Goal: Transaction & Acquisition: Download file/media

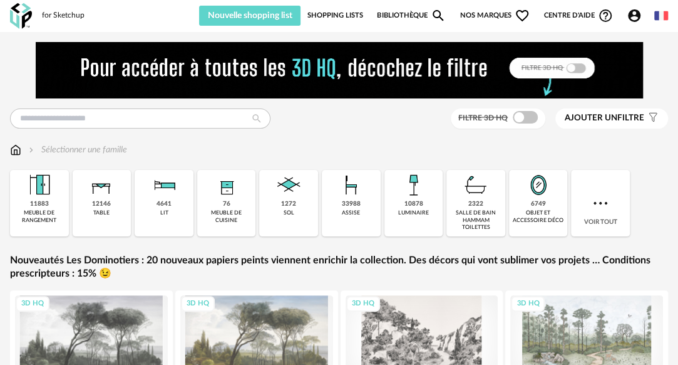
click at [659, 15] on img at bounding box center [661, 16] width 14 height 14
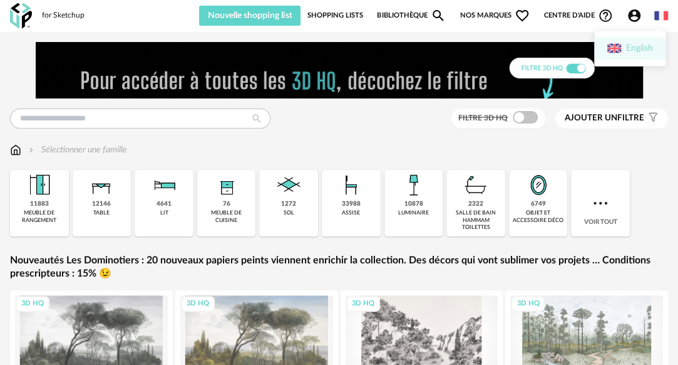
click at [638, 48] on li "English" at bounding box center [630, 48] width 71 height 23
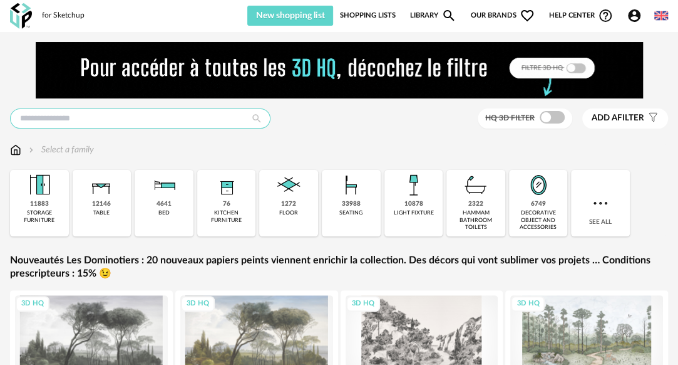
click at [135, 119] on input "text" at bounding box center [140, 118] width 261 height 20
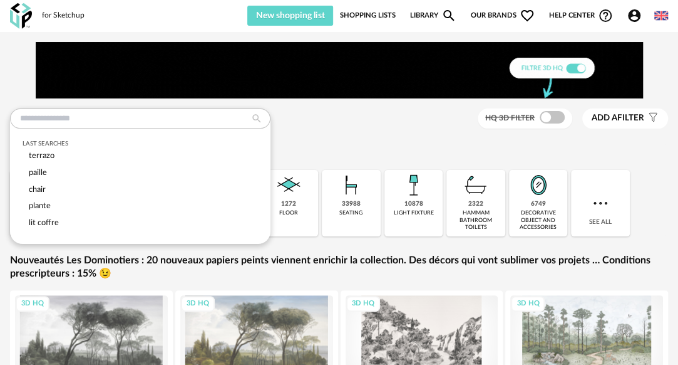
click at [299, 118] on div "Last searches [PERSON_NAME] chair [PERSON_NAME] lit coffre HQ 3D filter Add a f…" at bounding box center [339, 118] width 658 height 21
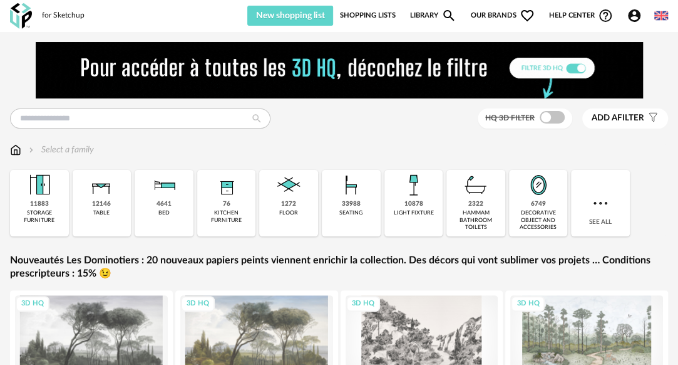
click at [12, 154] on img at bounding box center [15, 149] width 11 height 13
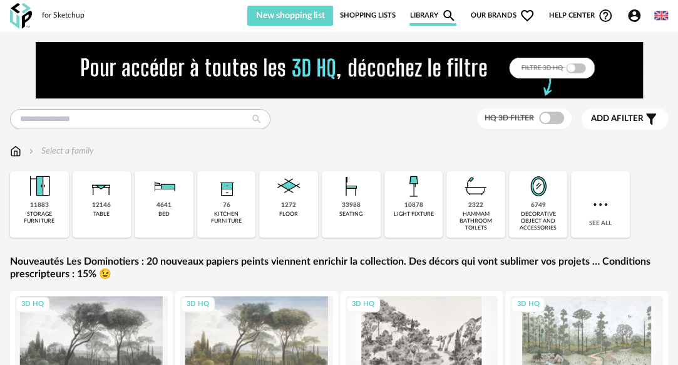
click at [623, 123] on span "Add a filter" at bounding box center [617, 118] width 53 height 11
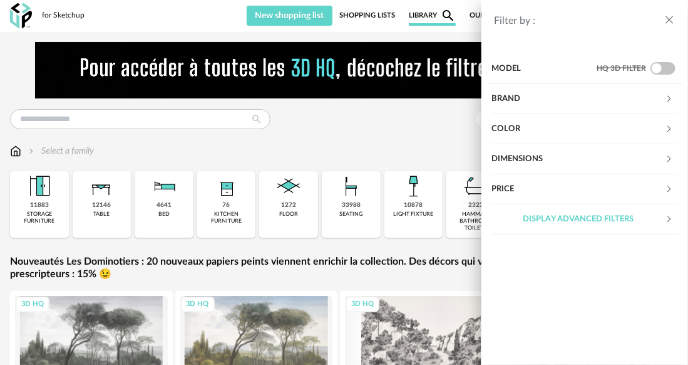
click at [565, 100] on div "Brand" at bounding box center [578, 99] width 173 height 30
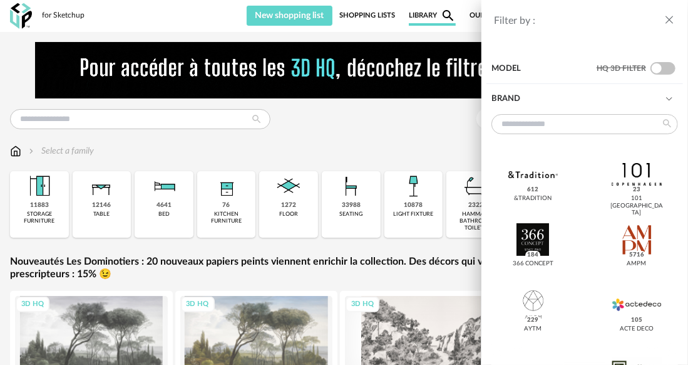
click at [565, 100] on div "Brand" at bounding box center [578, 99] width 173 height 30
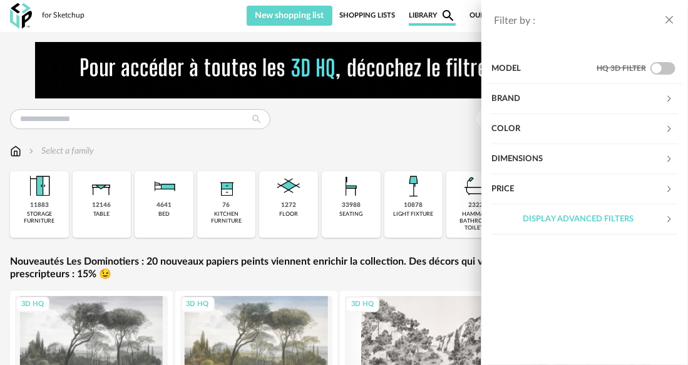
click at [550, 132] on div "Color" at bounding box center [578, 129] width 173 height 30
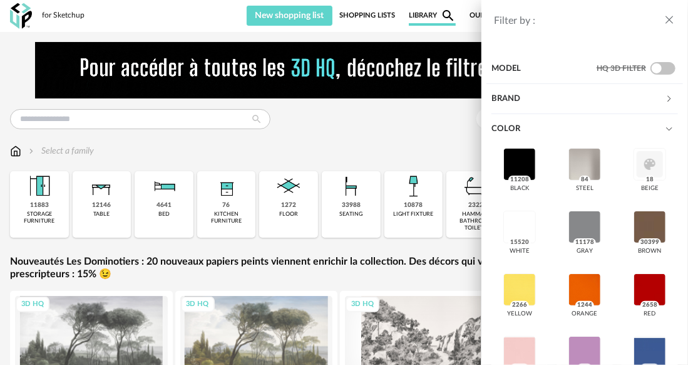
click at [550, 132] on div "Color" at bounding box center [578, 129] width 173 height 30
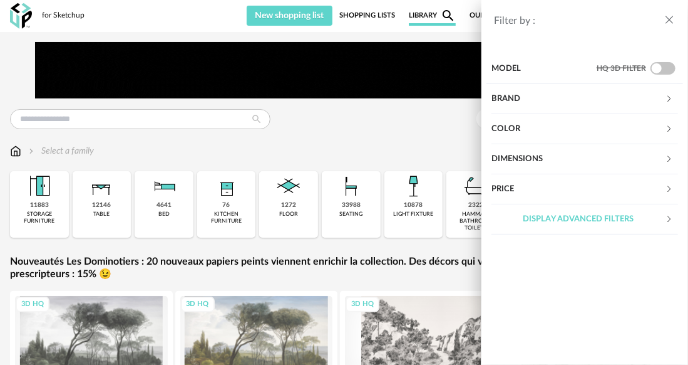
click at [560, 215] on div "Display advanced filters" at bounding box center [578, 219] width 173 height 30
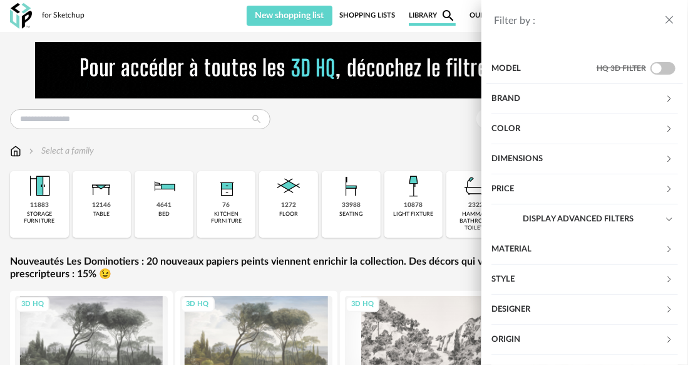
click at [560, 215] on div "Display advanced filters" at bounding box center [578, 219] width 173 height 30
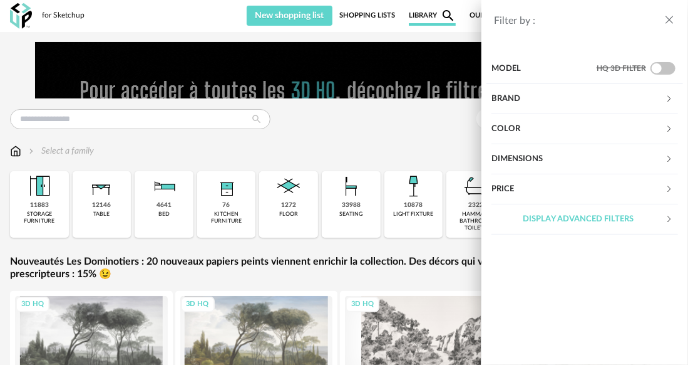
click at [671, 19] on icon "close drawer" at bounding box center [669, 20] width 13 height 13
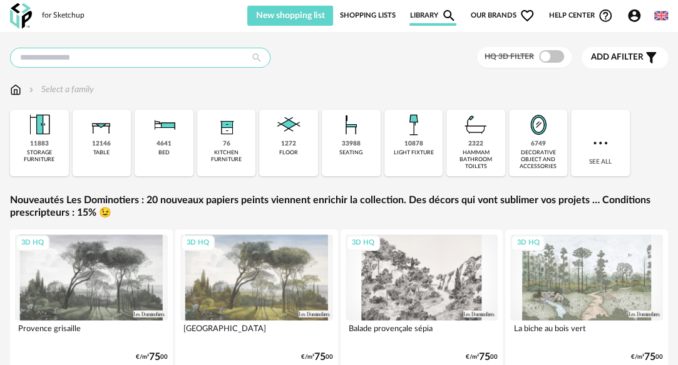
click at [82, 56] on input "text" at bounding box center [140, 58] width 261 height 20
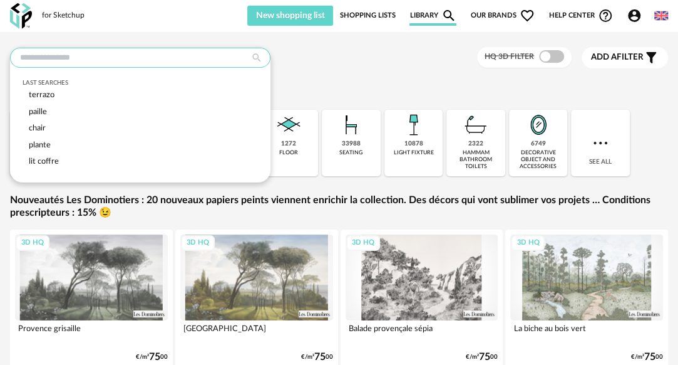
click at [82, 54] on input "text" at bounding box center [140, 58] width 261 height 20
click at [334, 51] on div "Last searches terrazo paille chair plante lit coffre HQ 3D filter Add a filter …" at bounding box center [339, 57] width 658 height 21
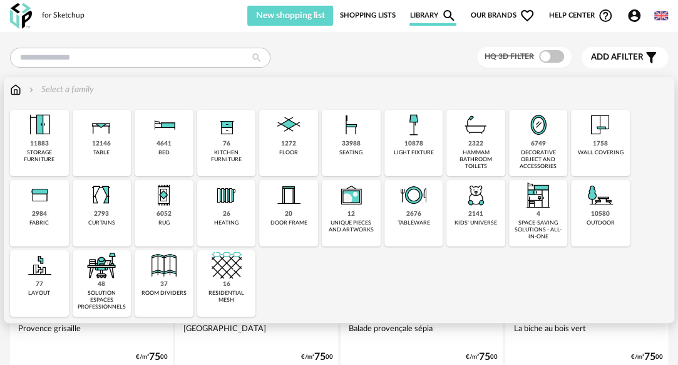
click at [349, 148] on div "33988 seating" at bounding box center [351, 143] width 59 height 66
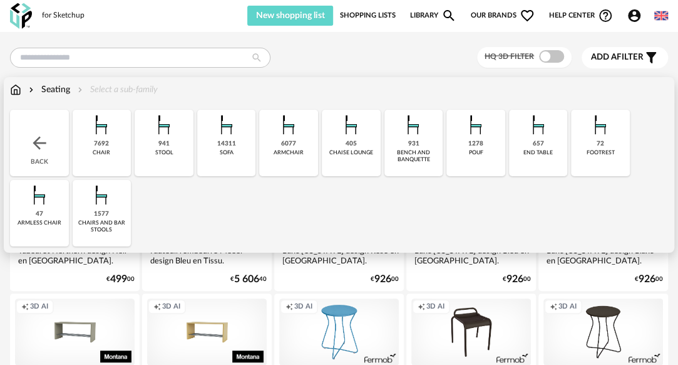
click at [33, 153] on div "Back" at bounding box center [39, 143] width 59 height 66
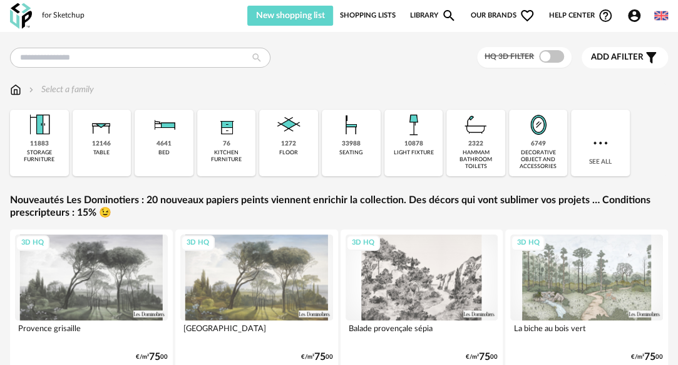
click at [634, 56] on span "Add a filter" at bounding box center [617, 57] width 53 height 11
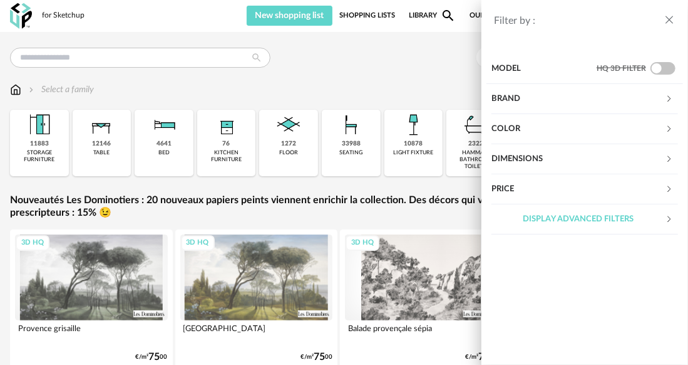
click at [589, 129] on div "Color" at bounding box center [578, 129] width 173 height 30
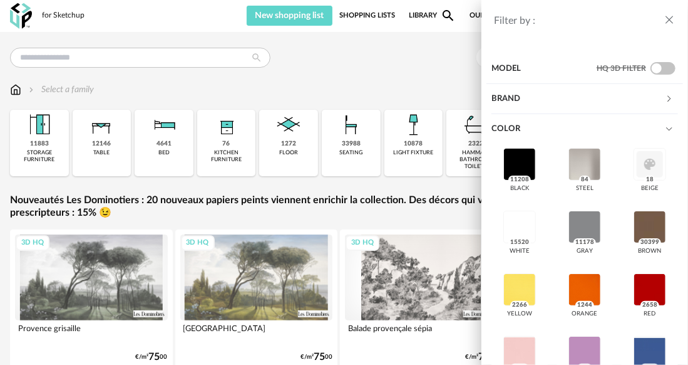
click at [553, 132] on div "Color" at bounding box center [578, 129] width 173 height 30
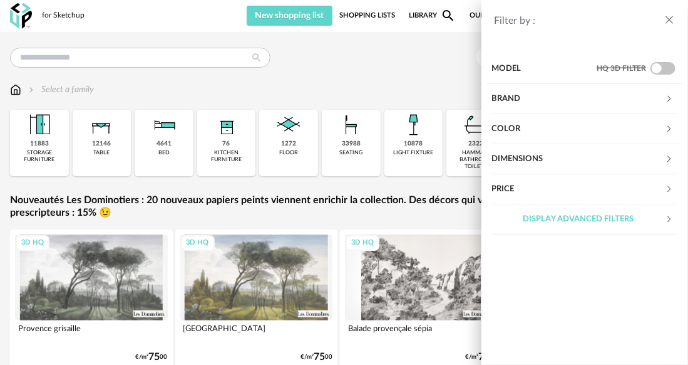
click at [550, 218] on div "Display advanced filters" at bounding box center [578, 219] width 173 height 30
click at [554, 222] on div "Display advanced filters" at bounding box center [578, 219] width 173 height 30
click at [669, 19] on icon "close drawer" at bounding box center [669, 20] width 13 height 13
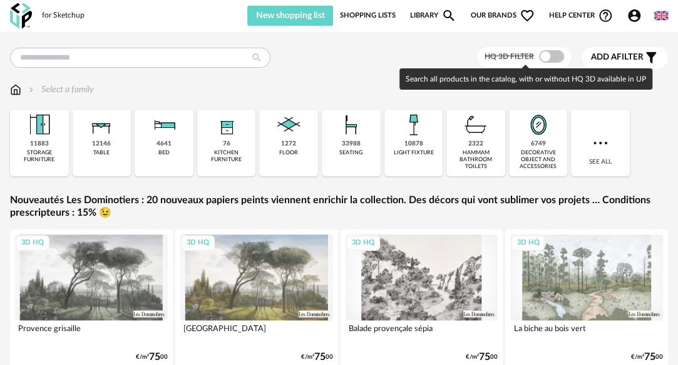
click at [296, 90] on div "Select a family" at bounding box center [339, 89] width 658 height 13
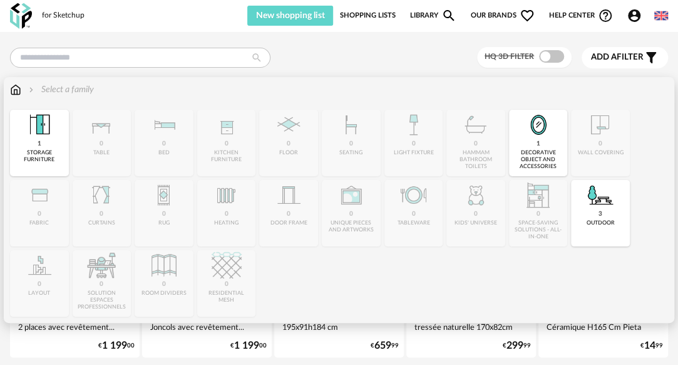
click at [14, 90] on img at bounding box center [15, 89] width 11 height 13
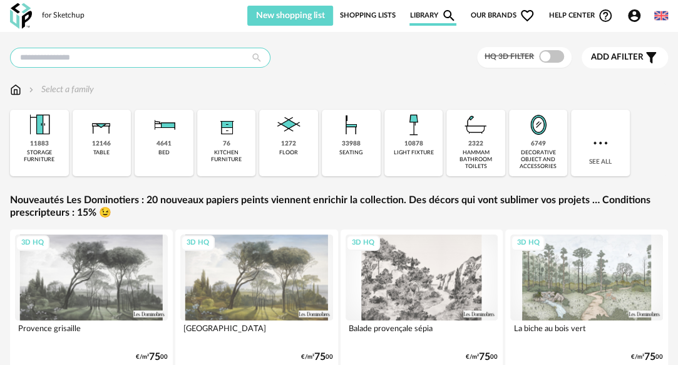
click at [177, 58] on input "text" at bounding box center [140, 58] width 261 height 20
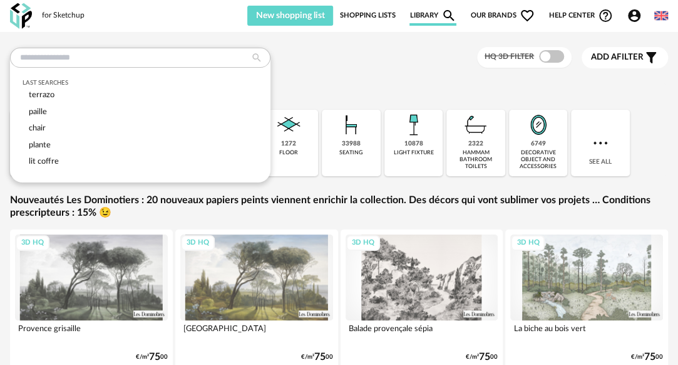
click at [299, 56] on div "Last searches [PERSON_NAME] chair plante lit coffre HQ 3D filter Add a filter s…" at bounding box center [339, 57] width 658 height 21
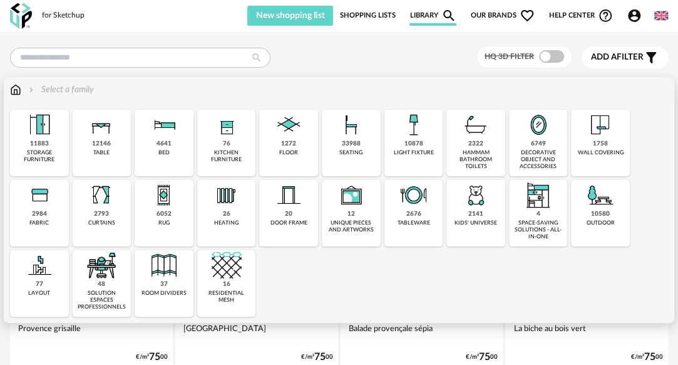
click at [348, 143] on div "33988" at bounding box center [351, 144] width 19 height 8
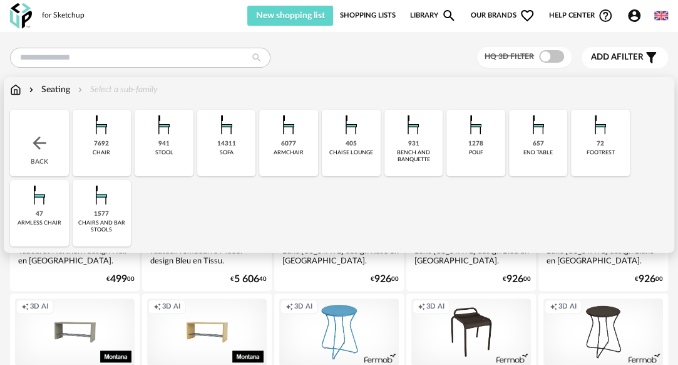
click at [36, 160] on div "Back" at bounding box center [39, 143] width 59 height 66
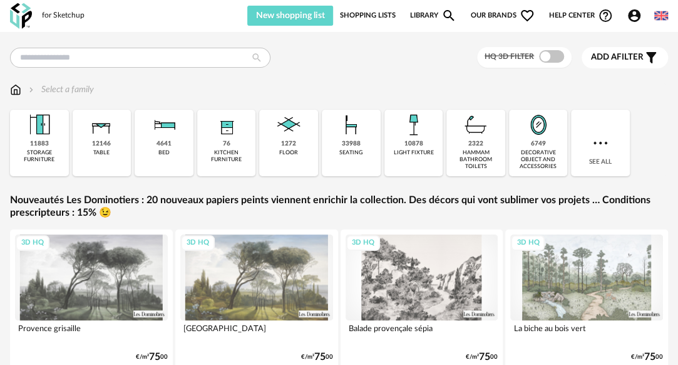
click at [615, 58] on span "Add a" at bounding box center [604, 57] width 26 height 9
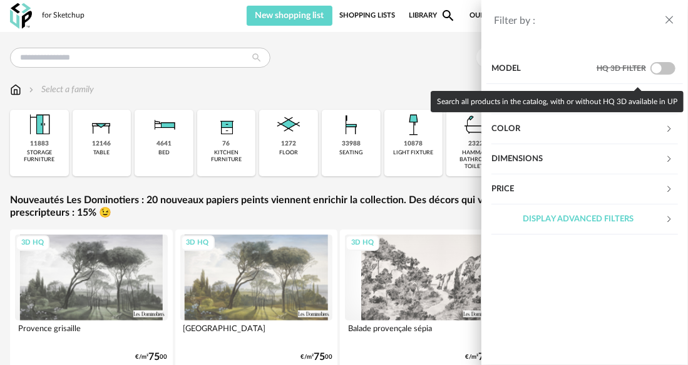
click at [667, 68] on span at bounding box center [663, 68] width 25 height 13
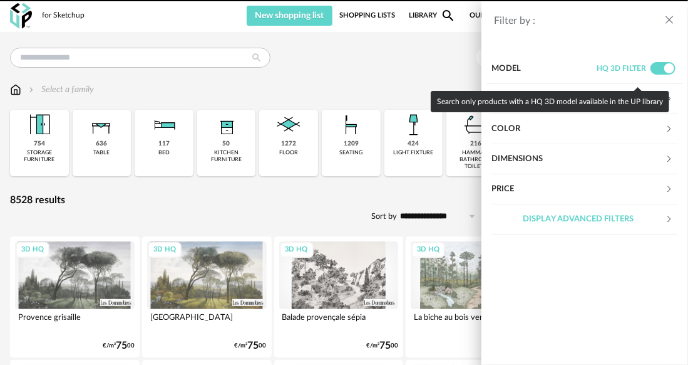
click at [658, 70] on span at bounding box center [663, 68] width 25 height 13
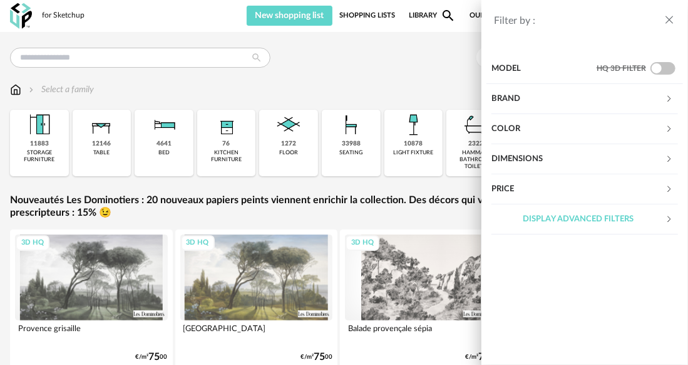
click at [560, 136] on div "Color" at bounding box center [578, 129] width 173 height 30
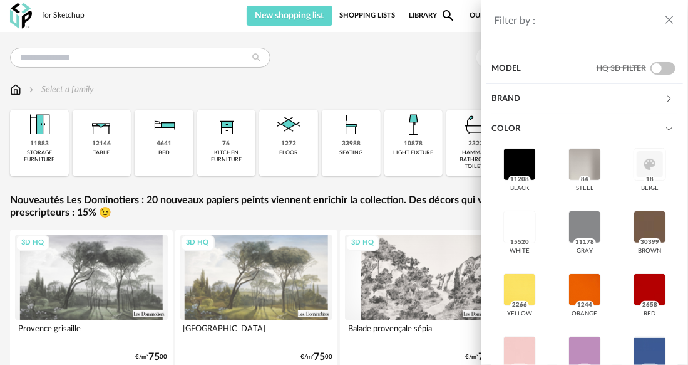
click at [571, 132] on div "Color" at bounding box center [578, 129] width 173 height 30
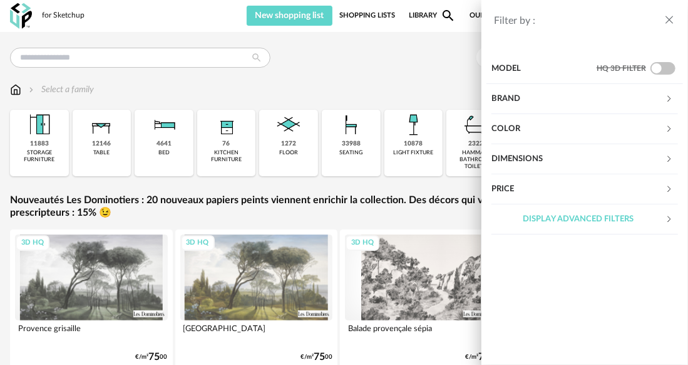
click at [560, 219] on div "Display advanced filters" at bounding box center [578, 219] width 173 height 30
click at [669, 20] on icon "close drawer" at bounding box center [669, 20] width 13 height 13
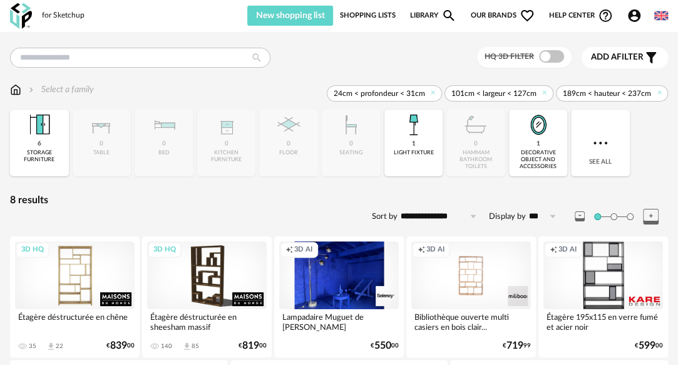
click at [88, 268] on div "3D HQ" at bounding box center [75, 274] width 120 height 67
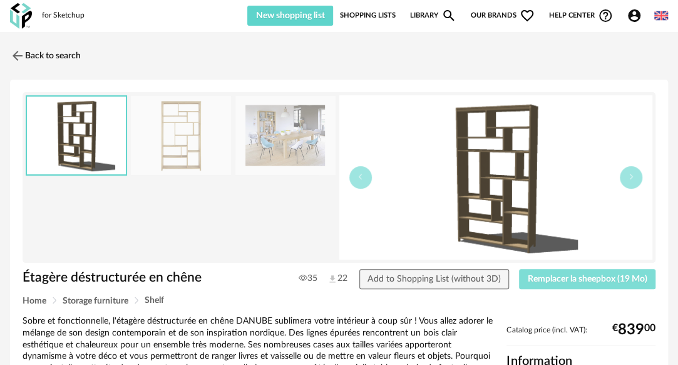
click at [567, 276] on span "Remplacer la sheepbox (19 Mo)" at bounding box center [588, 278] width 120 height 9
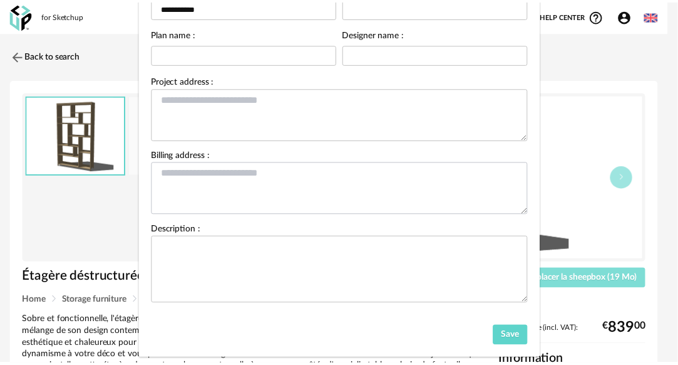
scroll to position [138, 0]
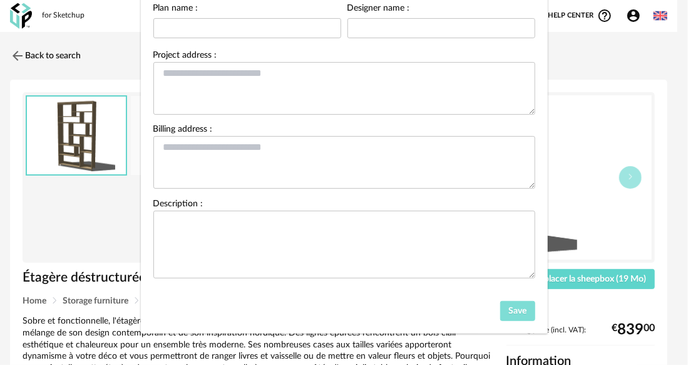
click at [500, 306] on button "Save" at bounding box center [517, 311] width 35 height 20
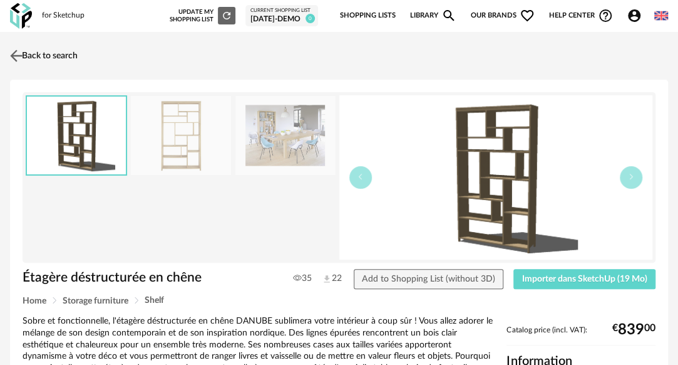
click at [16, 51] on img at bounding box center [17, 55] width 18 height 18
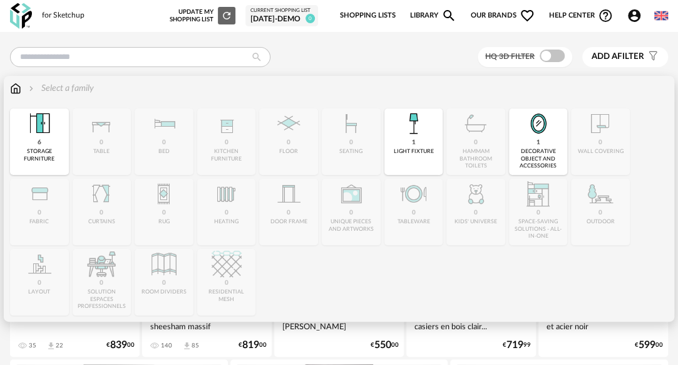
click at [14, 91] on img at bounding box center [15, 88] width 11 height 13
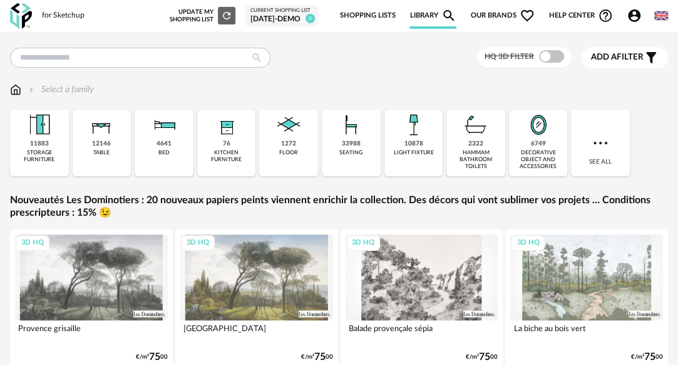
click at [49, 198] on link "Nouveautés Les Dominotiers : 20 nouveaux papiers peints viennent enrichir la co…" at bounding box center [339, 207] width 658 height 26
click at [669, 206] on div "HQ 3D filter Add a filter s Filter icon Filter by : Select a family Close icon …" at bounding box center [339, 225] width 678 height 357
click at [669, 205] on div "HQ 3D filter Add a filter s Filter icon Filter by : Select a family Close icon …" at bounding box center [339, 225] width 678 height 357
click at [669, 206] on div "HQ 3D filter Add a filter s Filter icon Filter by : Select a family Close icon …" at bounding box center [339, 225] width 678 height 357
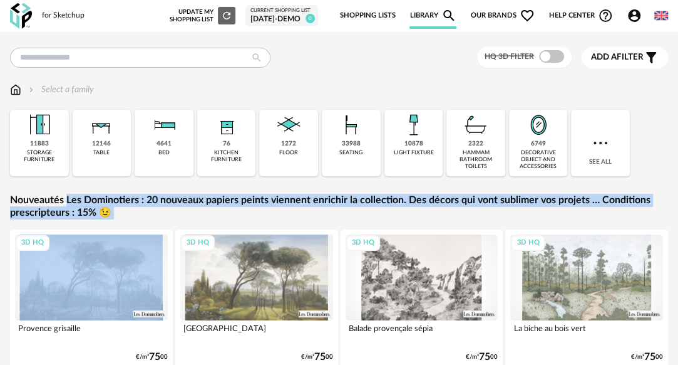
click at [669, 206] on div "HQ 3D filter Add a filter s Filter icon Filter by : Select a family Close icon …" at bounding box center [339, 225] width 678 height 357
copy div "Nouveautés Les Dominotiers : 20 nouveaux papiers peints viennent enrichir la co…"
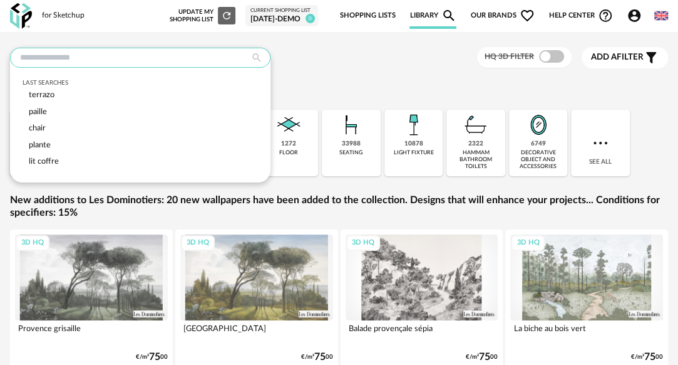
click at [86, 54] on input "text" at bounding box center [140, 58] width 261 height 20
click at [328, 58] on div "Last searches terrazo paille chair plante lit coffre HQ 3D filter Add a filter …" at bounding box center [339, 57] width 658 height 21
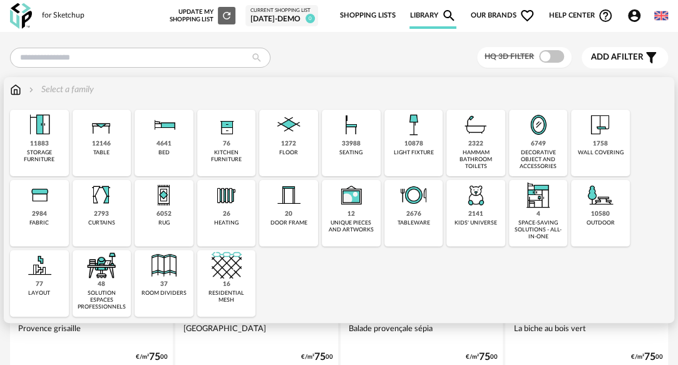
click at [348, 145] on div "33988" at bounding box center [351, 144] width 19 height 8
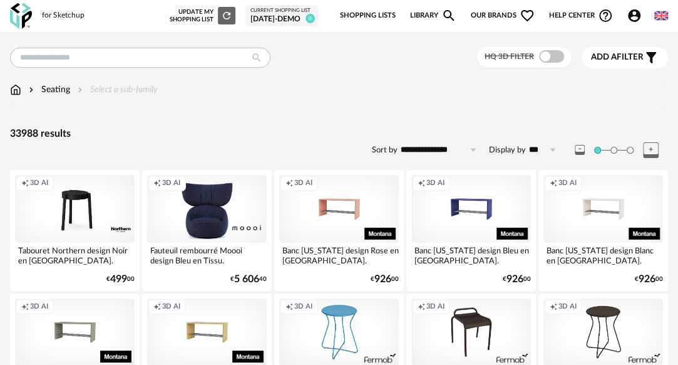
click at [13, 93] on img at bounding box center [15, 89] width 11 height 13
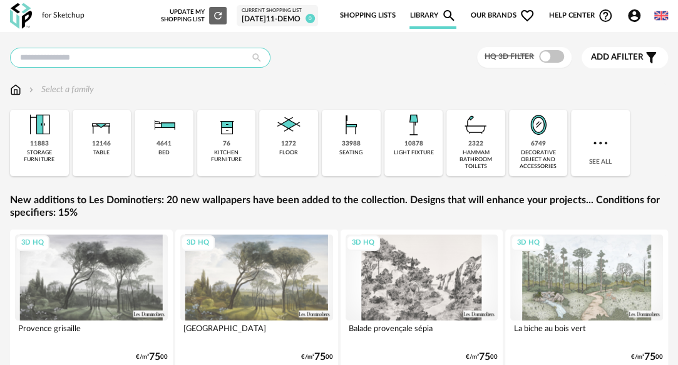
click at [122, 59] on input "text" at bounding box center [140, 58] width 261 height 20
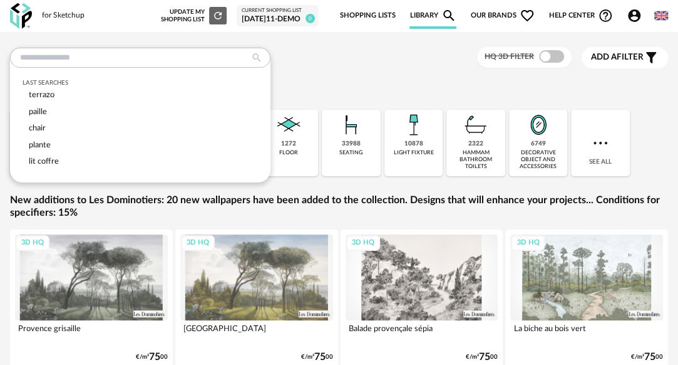
click at [303, 55] on div "Last searches terrazo paille chair plante lit coffre HQ 3D filter Add a filter …" at bounding box center [339, 57] width 658 height 21
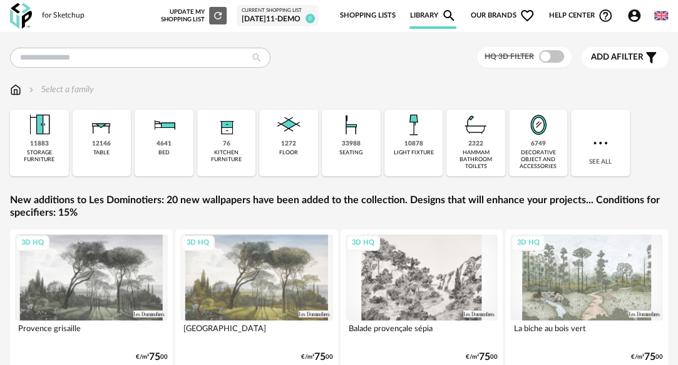
click at [354, 56] on div "Last searches terrazo paille chair plante lit coffre HQ 3D filter Add a filter …" at bounding box center [339, 57] width 658 height 21
click at [636, 54] on span "Add a filter" at bounding box center [617, 57] width 53 height 11
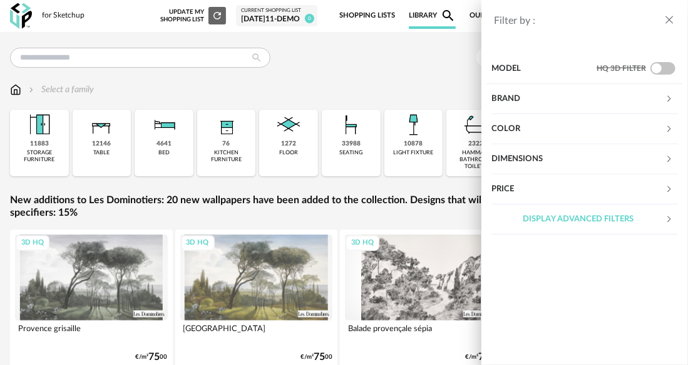
click at [544, 125] on div "Color" at bounding box center [578, 129] width 173 height 30
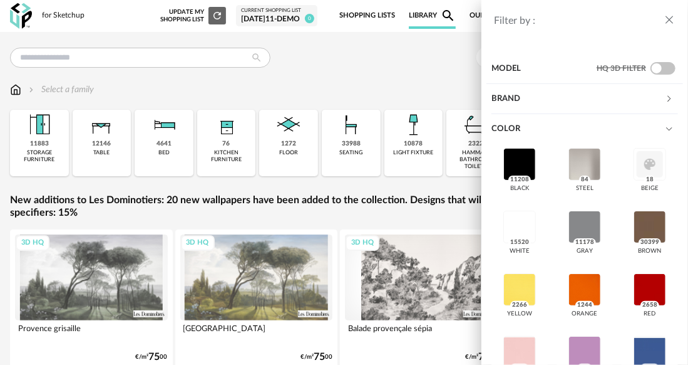
click at [544, 125] on div "Color" at bounding box center [578, 129] width 173 height 30
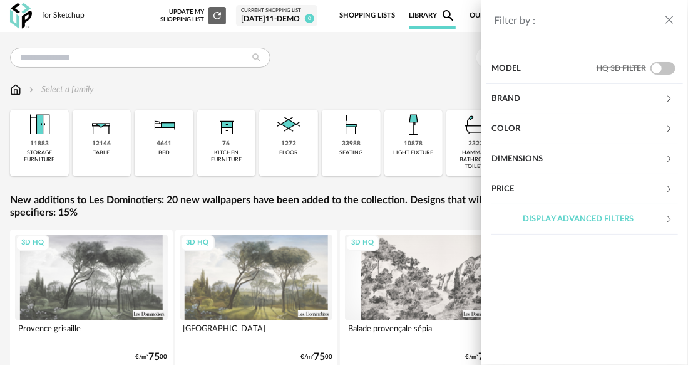
click at [557, 224] on div "Display advanced filters" at bounding box center [578, 219] width 173 height 30
click at [666, 17] on icon "close drawer" at bounding box center [669, 20] width 13 height 13
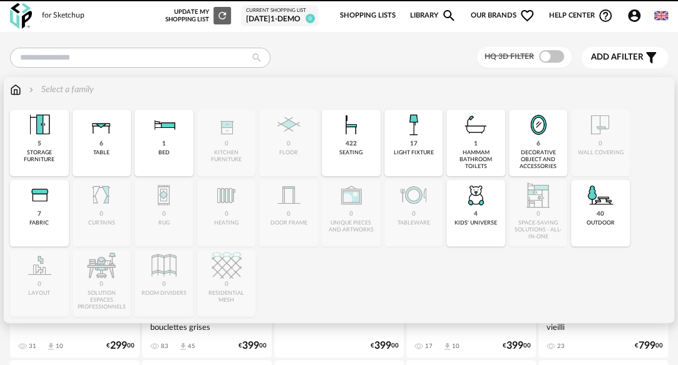
click at [48, 162] on div "storage furniture" at bounding box center [39, 156] width 51 height 14
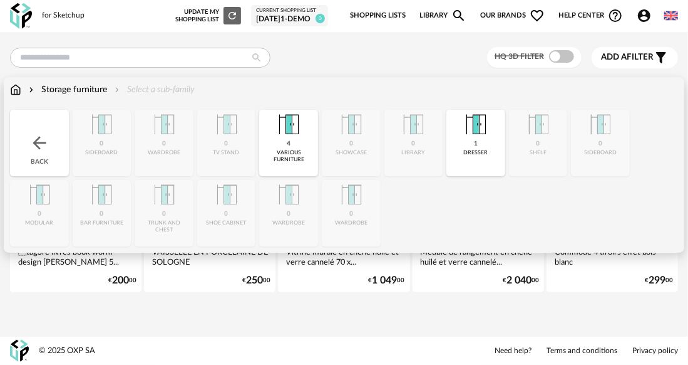
click at [15, 91] on img at bounding box center [15, 89] width 11 height 13
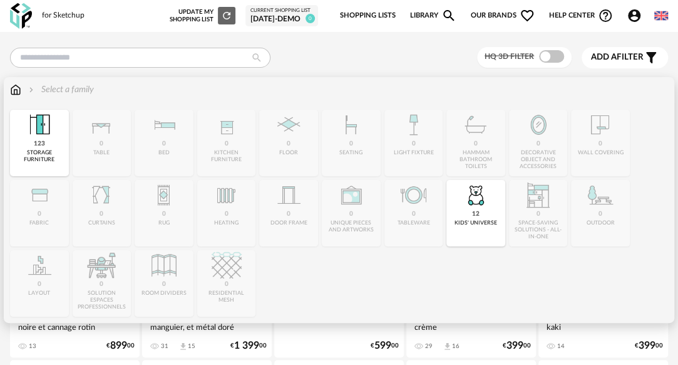
click at [51, 157] on div "storage furniture" at bounding box center [39, 156] width 51 height 14
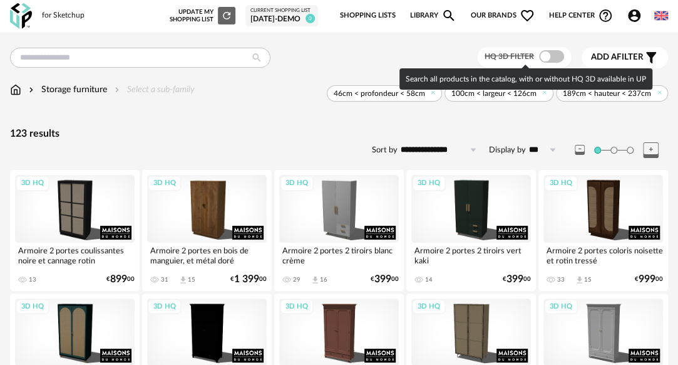
click at [549, 56] on span at bounding box center [551, 56] width 25 height 13
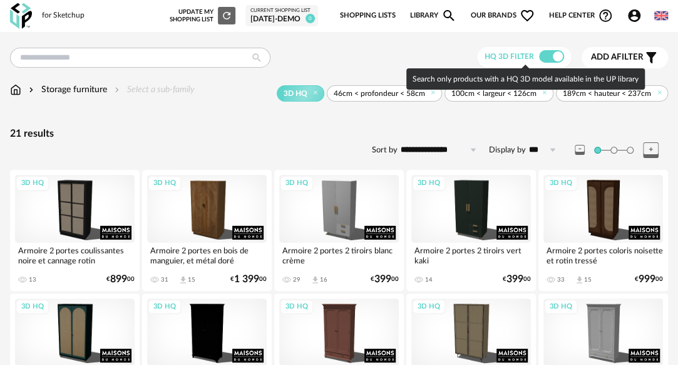
click at [542, 53] on span at bounding box center [551, 56] width 25 height 13
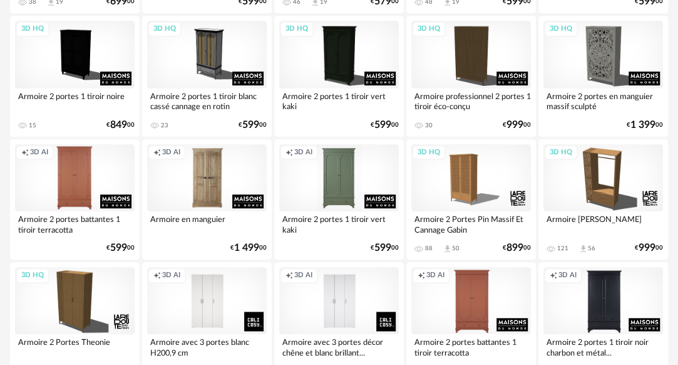
scroll to position [417, 0]
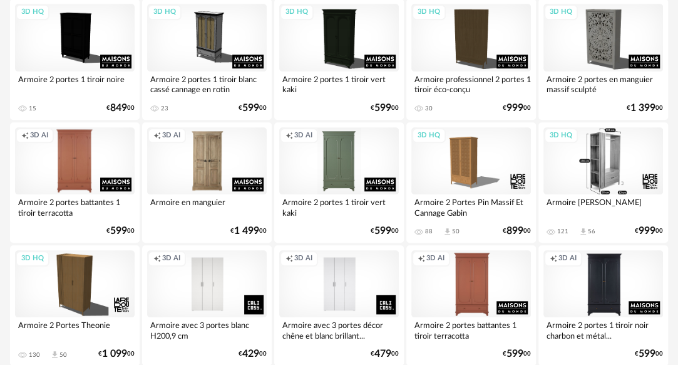
click at [605, 163] on div "3D HQ" at bounding box center [604, 160] width 120 height 67
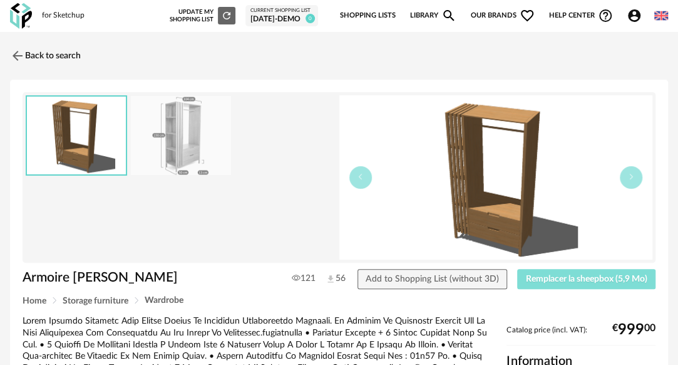
click at [549, 280] on span "Remplacer la sheepbox (5,9 Mo)" at bounding box center [587, 278] width 122 height 9
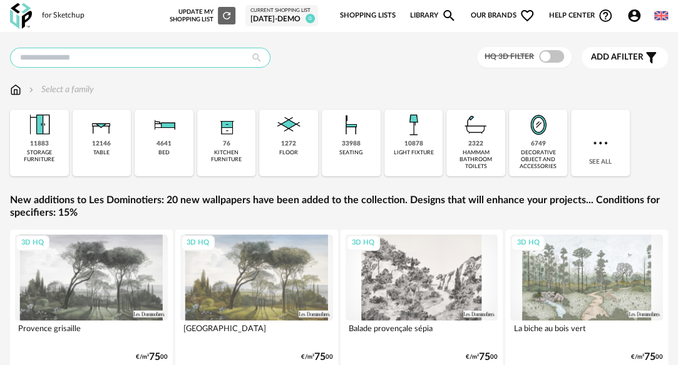
click at [155, 58] on input "text" at bounding box center [140, 58] width 261 height 20
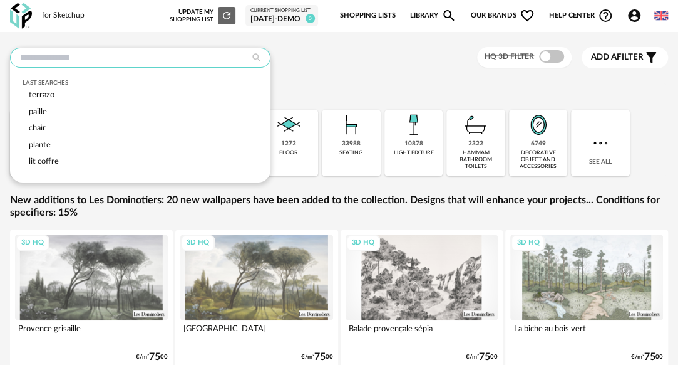
click at [88, 58] on input "text" at bounding box center [140, 58] width 261 height 20
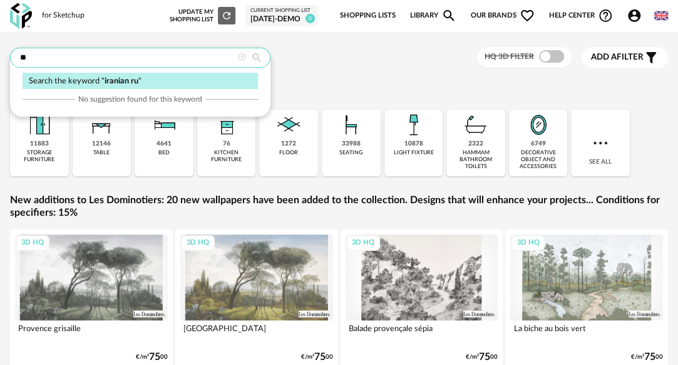
type input "*"
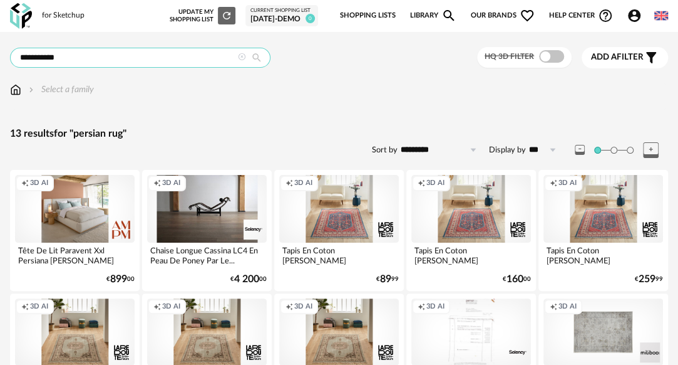
drag, startPoint x: 83, startPoint y: 58, endPoint x: 13, endPoint y: 57, distance: 70.1
click at [13, 57] on input "**********" at bounding box center [140, 58] width 261 height 20
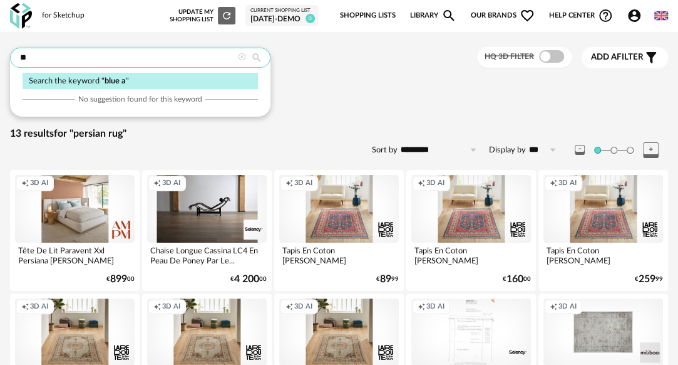
type input "*"
type input "**********"
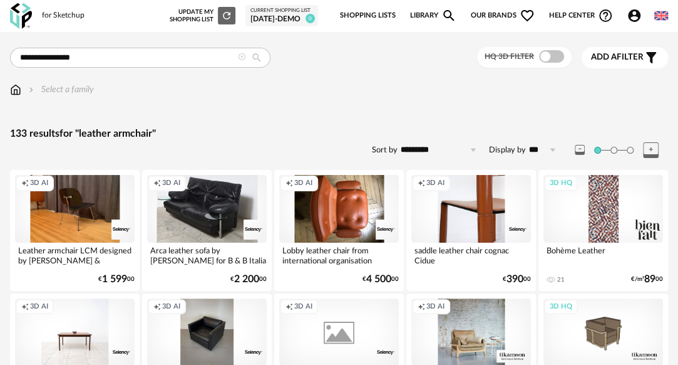
click at [240, 55] on icon at bounding box center [242, 57] width 8 height 8
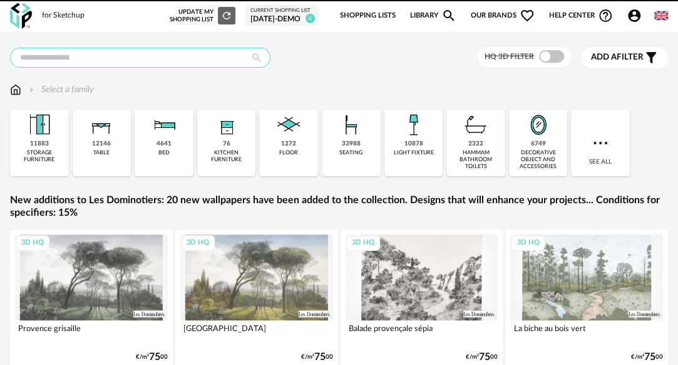
click at [135, 56] on input "text" at bounding box center [140, 58] width 261 height 20
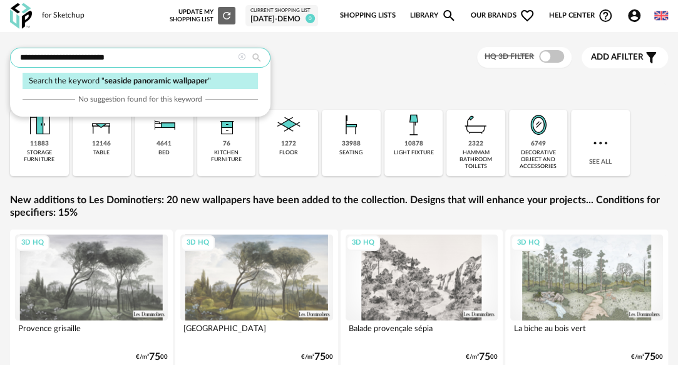
type input "**********"
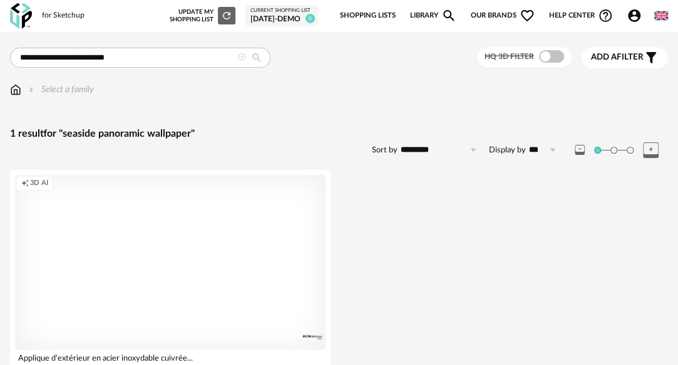
click at [240, 55] on icon at bounding box center [242, 57] width 8 height 8
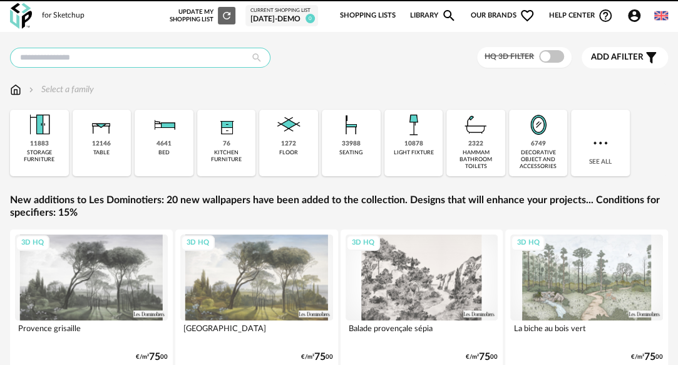
click at [143, 63] on input "text" at bounding box center [140, 58] width 261 height 20
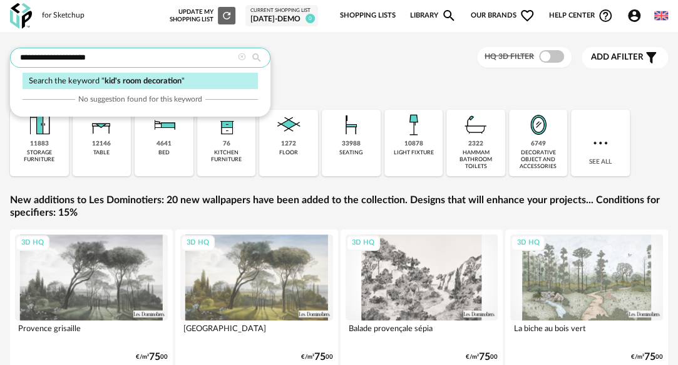
type input "**********"
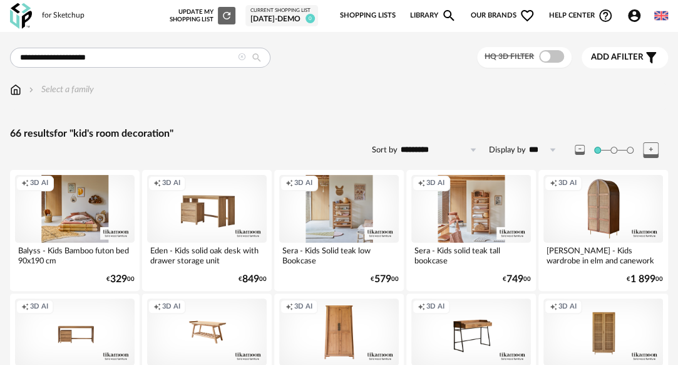
click at [245, 56] on icon at bounding box center [242, 57] width 8 height 8
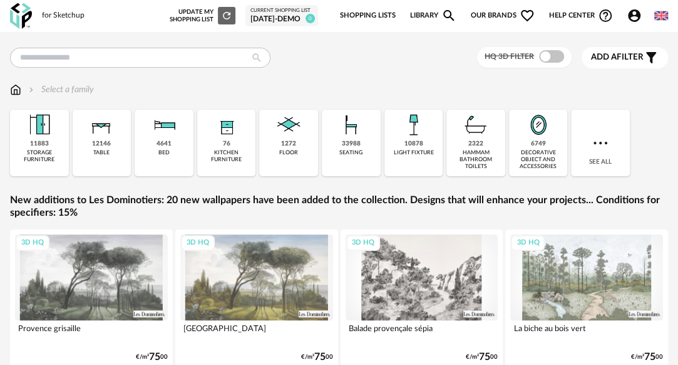
click at [502, 19] on span "Our brands Heart Outline icon" at bounding box center [502, 16] width 65 height 26
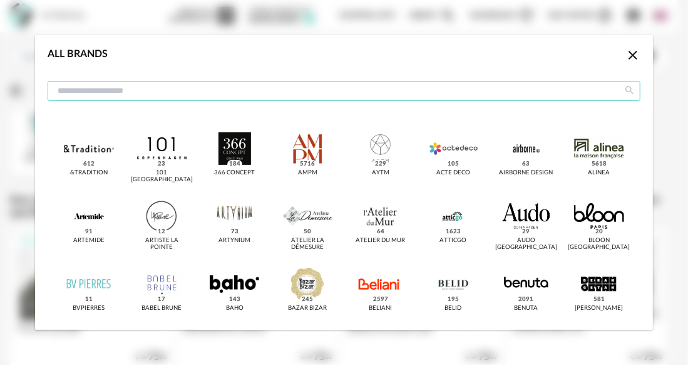
click at [324, 94] on input "dialog" at bounding box center [344, 91] width 593 height 20
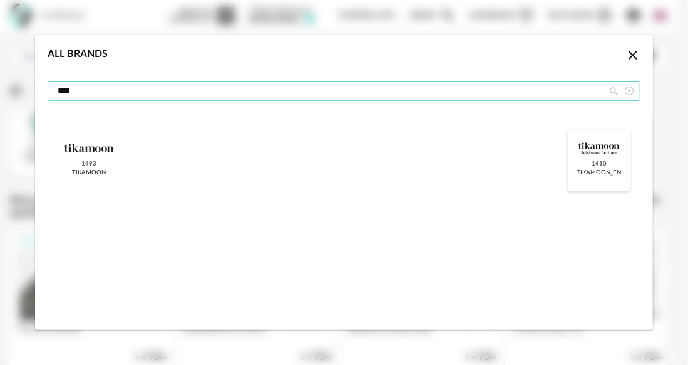
type input "****"
click at [601, 145] on div "dialog" at bounding box center [598, 148] width 49 height 33
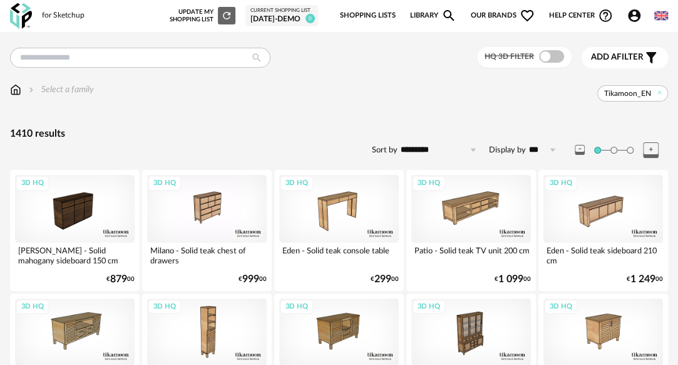
click at [289, 252] on div "Eden - Solid teak console table" at bounding box center [339, 254] width 120 height 25
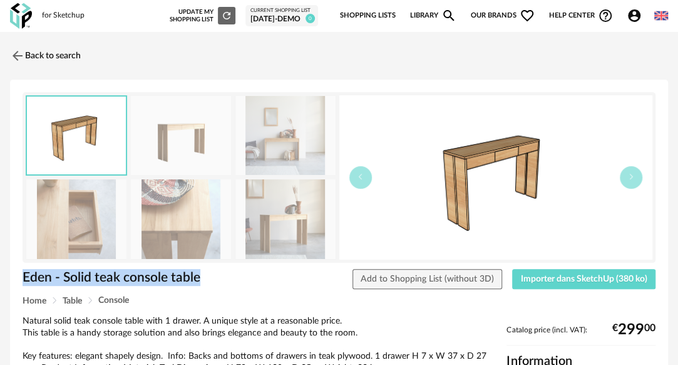
drag, startPoint x: 204, startPoint y: 279, endPoint x: 19, endPoint y: 282, distance: 185.4
click at [19, 282] on div "Eden - Solid teak console table" at bounding box center [150, 282] width 269 height 27
copy h1 "Eden - Solid teak console table"
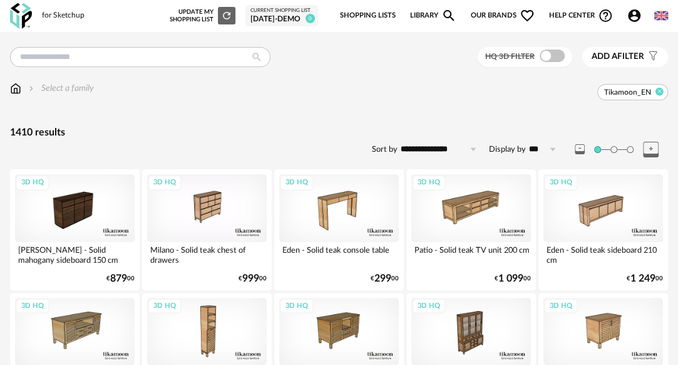
click at [661, 89] on icon at bounding box center [660, 92] width 8 height 8
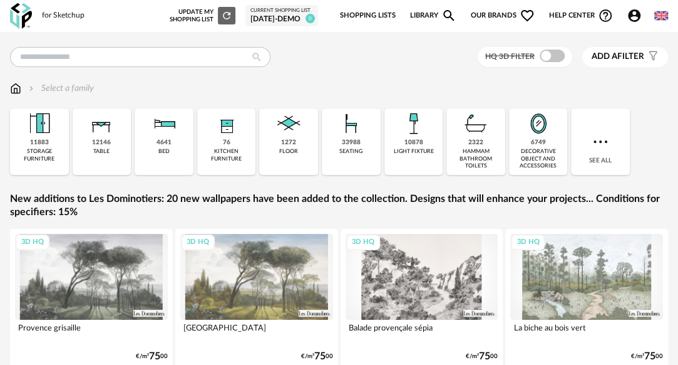
click at [343, 60] on div "HQ 3D filter Add a filter s Filter icon Filter by :" at bounding box center [339, 57] width 658 height 21
click at [68, 53] on input "text" at bounding box center [140, 57] width 261 height 20
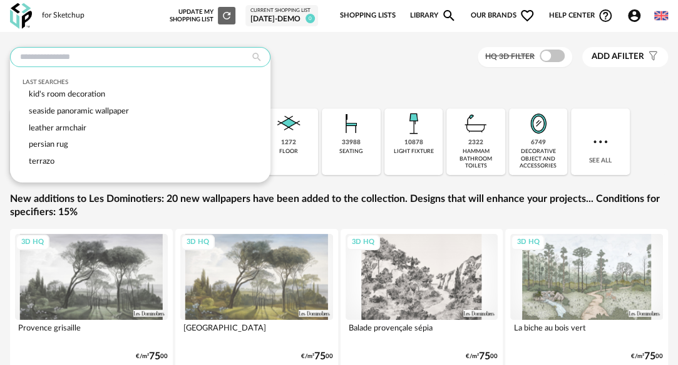
paste input "**********"
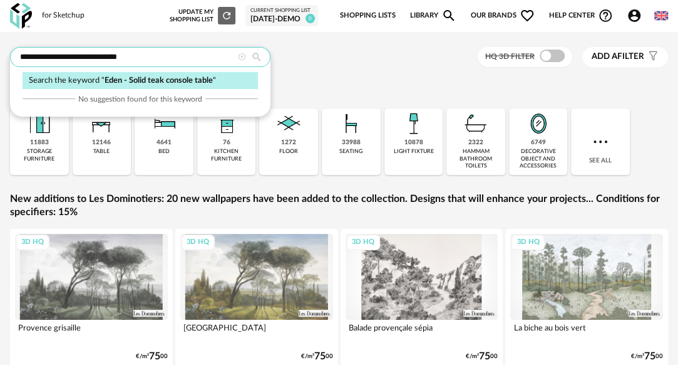
click at [142, 55] on input "**********" at bounding box center [140, 57] width 261 height 20
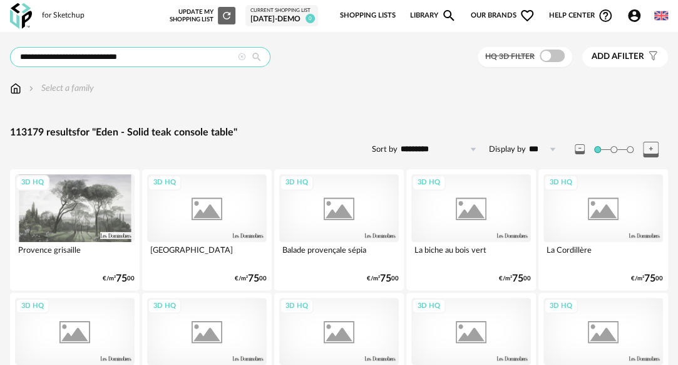
type input "**********"
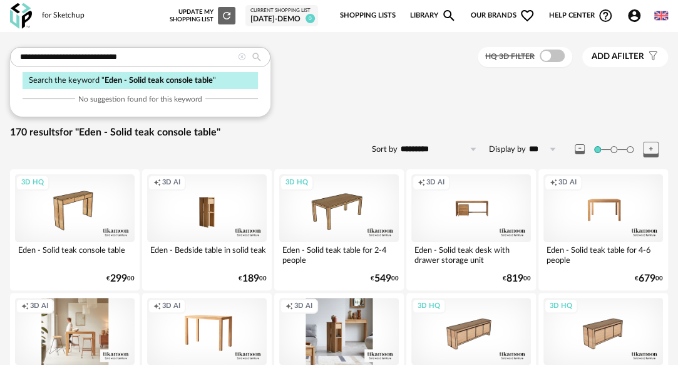
click at [411, 88] on div "Select a family" at bounding box center [339, 88] width 658 height 13
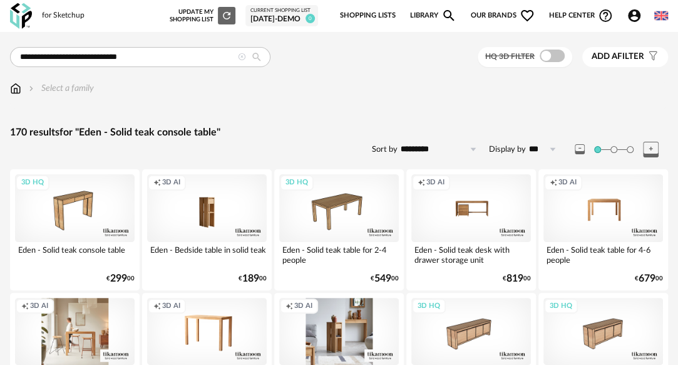
click at [240, 57] on icon at bounding box center [242, 57] width 8 height 8
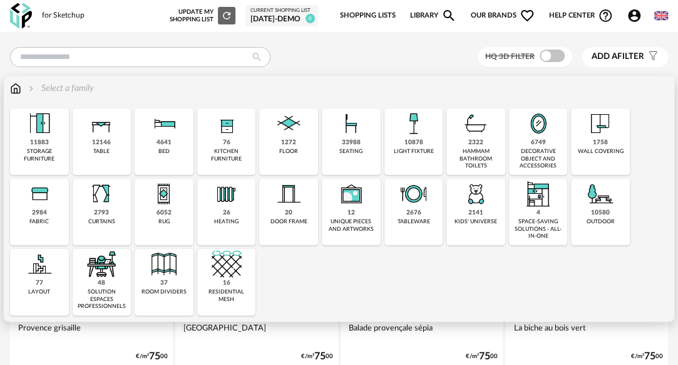
click at [350, 140] on div "33988" at bounding box center [351, 142] width 19 height 8
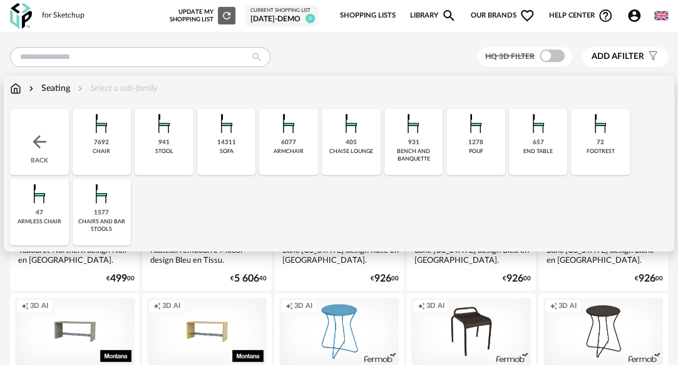
click at [227, 136] on img at bounding box center [227, 123] width 30 height 30
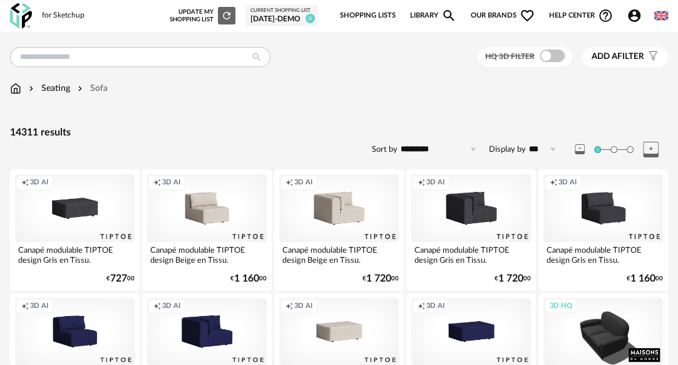
click at [614, 58] on span "Add a" at bounding box center [605, 56] width 26 height 9
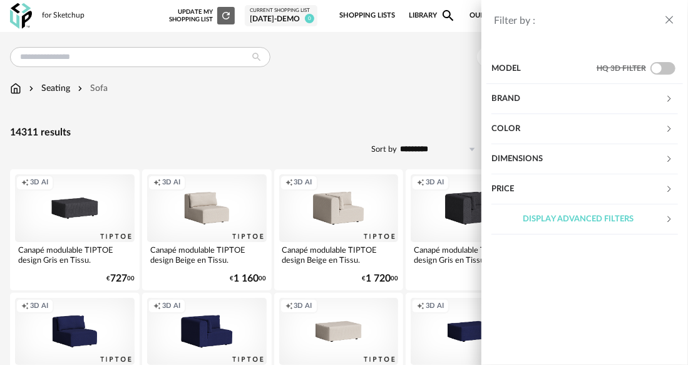
click at [552, 189] on div "Price" at bounding box center [578, 189] width 173 height 30
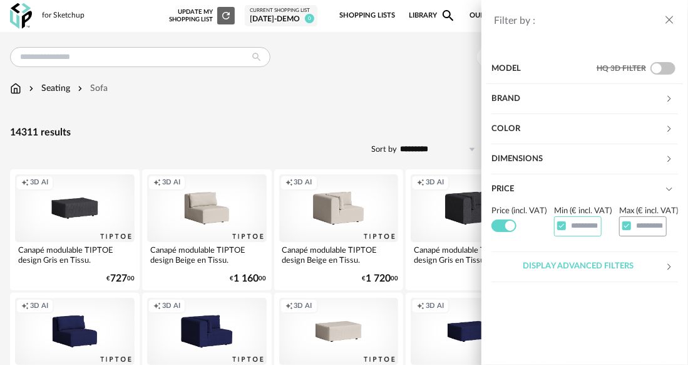
click at [579, 222] on input "text" at bounding box center [578, 225] width 48 height 19
type input "*"
type input "****"
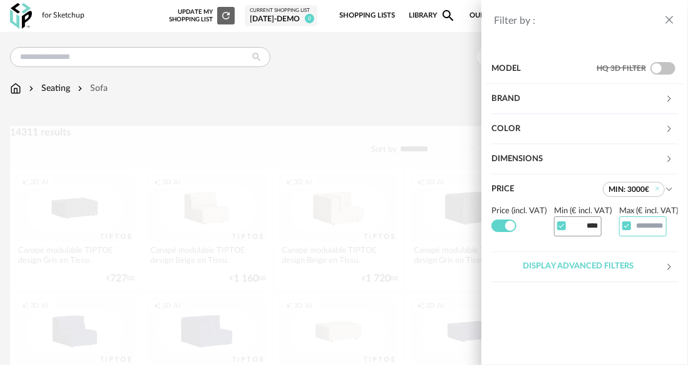
click at [638, 224] on input "text" at bounding box center [643, 225] width 48 height 19
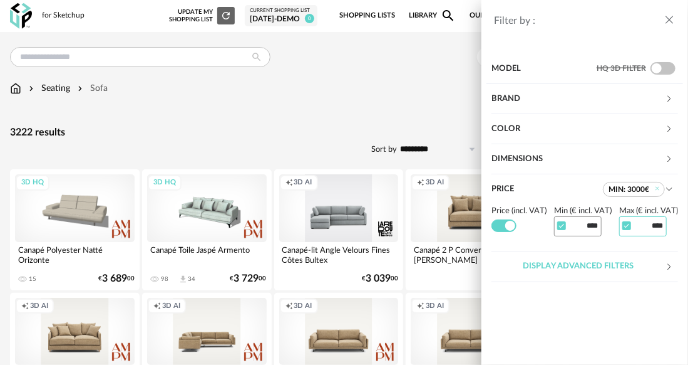
type input "****"
click at [299, 131] on div "Filter by : Model HQ 3D filter Brand &tradition 23 101 Copenhagen 0 366 Concept…" at bounding box center [344, 182] width 688 height 365
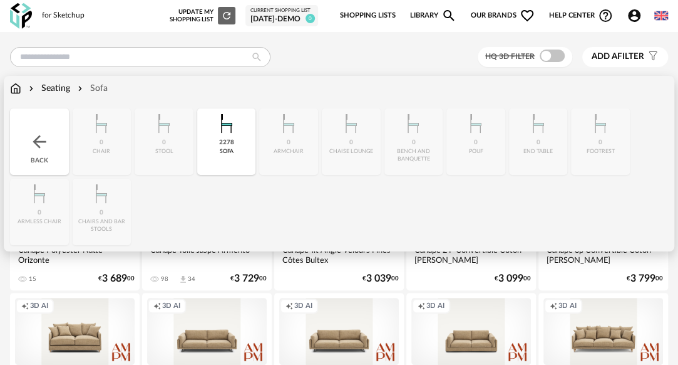
click at [19, 90] on img at bounding box center [15, 88] width 11 height 13
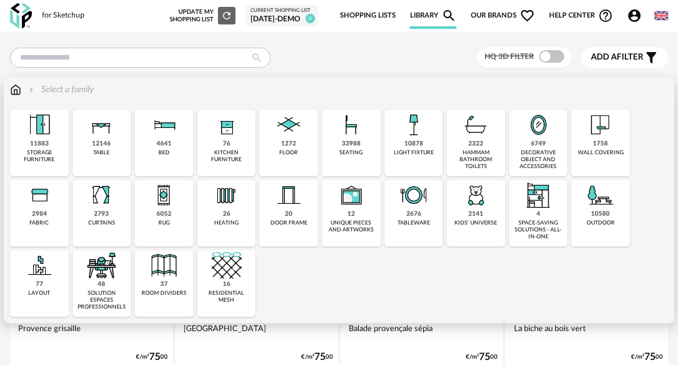
click at [54, 137] on div "11883 storage furniture" at bounding box center [39, 143] width 59 height 66
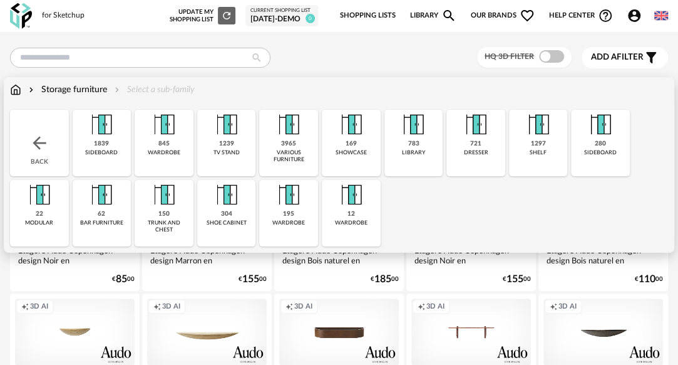
click at [46, 152] on img at bounding box center [39, 143] width 20 height 20
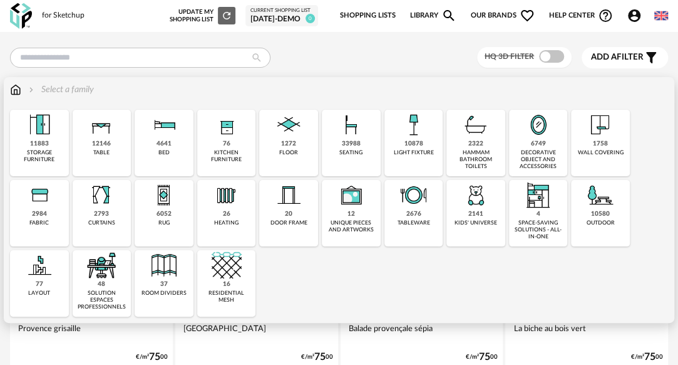
click at [34, 158] on div "storage furniture" at bounding box center [39, 156] width 51 height 14
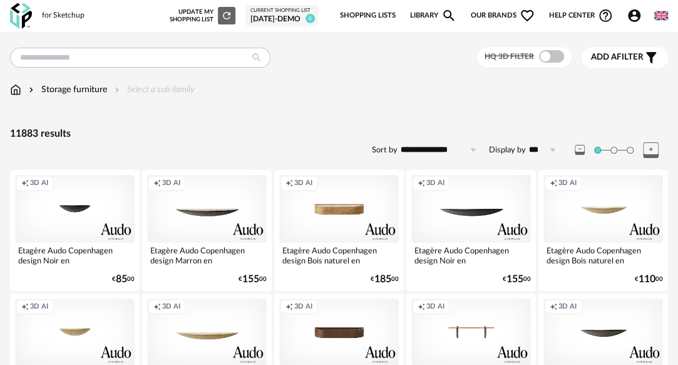
scroll to position [209, 0]
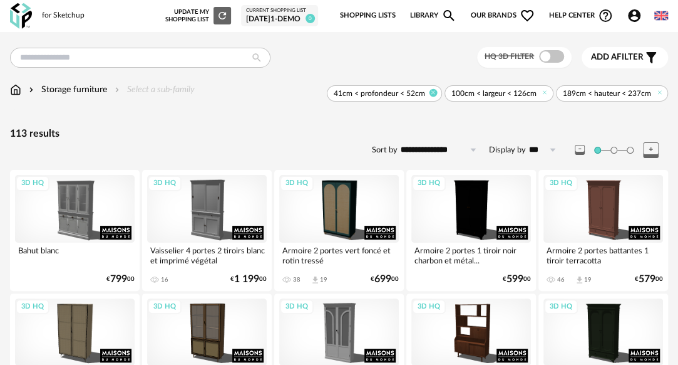
click at [434, 91] on icon at bounding box center [434, 92] width 8 height 8
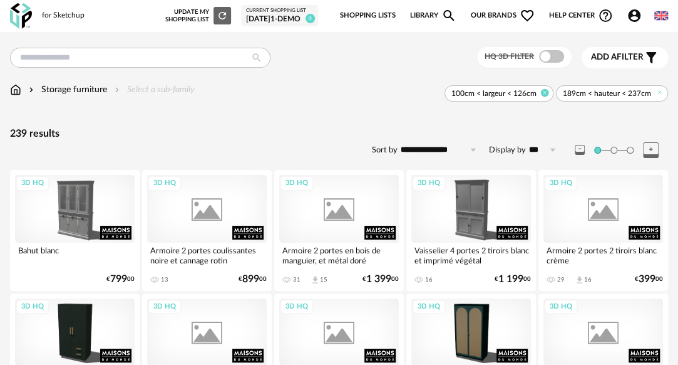
click at [548, 90] on icon at bounding box center [545, 92] width 8 height 8
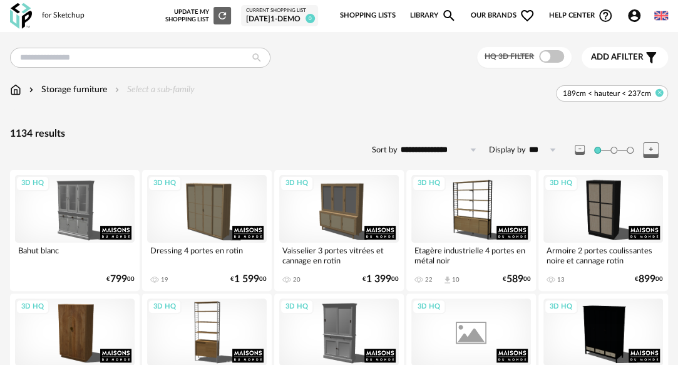
click at [661, 91] on icon at bounding box center [660, 92] width 8 height 8
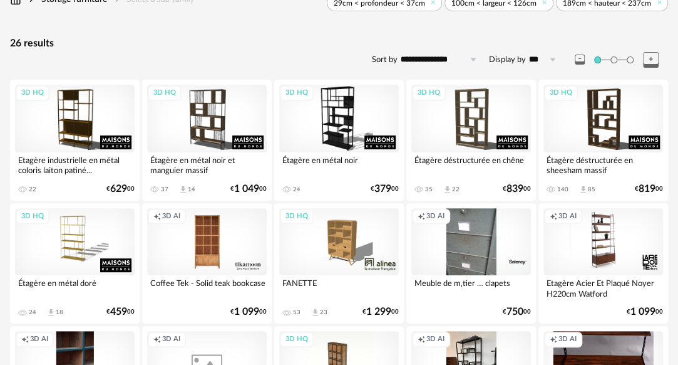
scroll to position [104, 0]
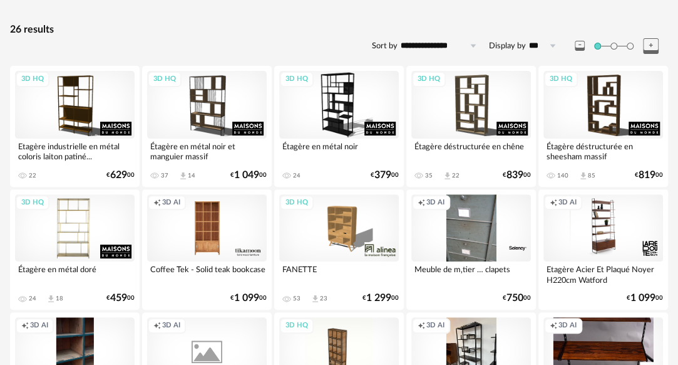
click at [69, 230] on div "3D HQ" at bounding box center [75, 227] width 120 height 67
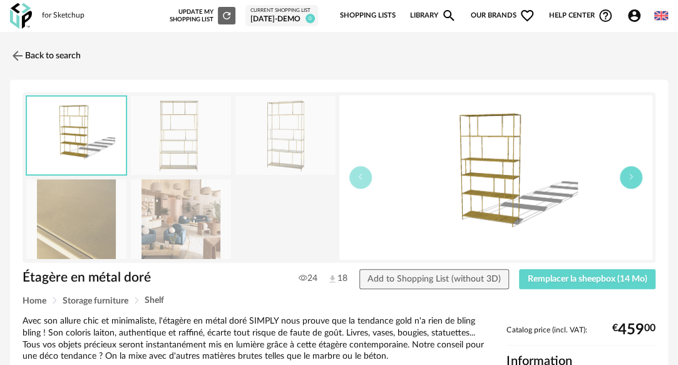
click at [634, 182] on button "button" at bounding box center [631, 177] width 23 height 23
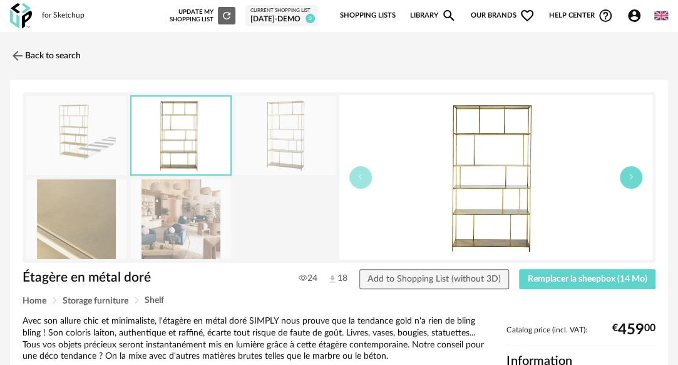
click at [633, 186] on button "button" at bounding box center [631, 177] width 23 height 23
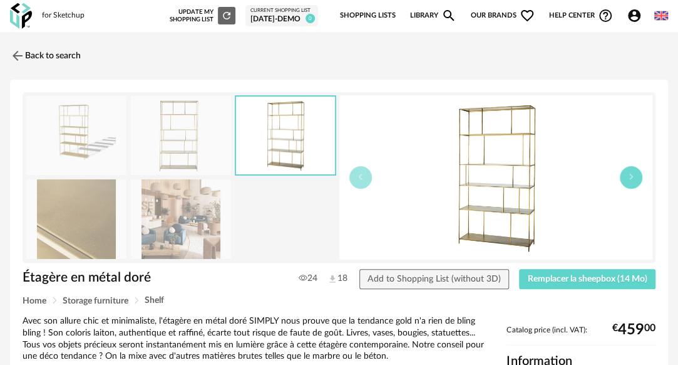
click at [633, 186] on button "button" at bounding box center [631, 177] width 23 height 23
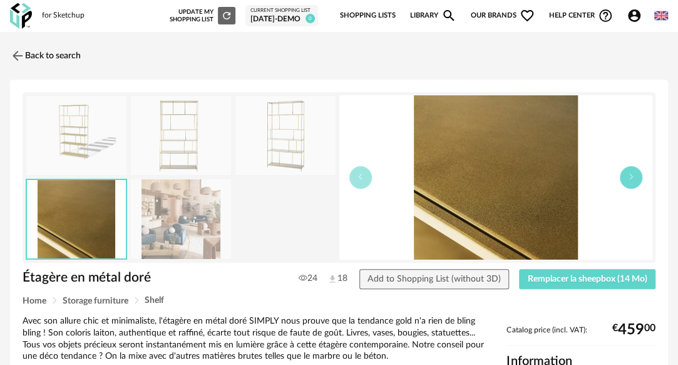
click at [630, 184] on button "button" at bounding box center [631, 177] width 23 height 23
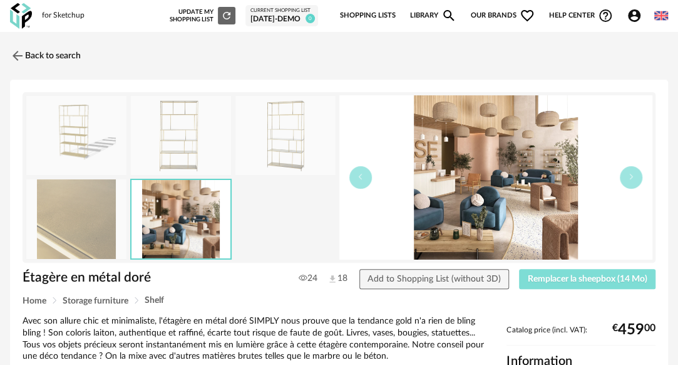
click at [575, 281] on span "Remplacer la sheepbox (14 Mo)" at bounding box center [588, 278] width 120 height 9
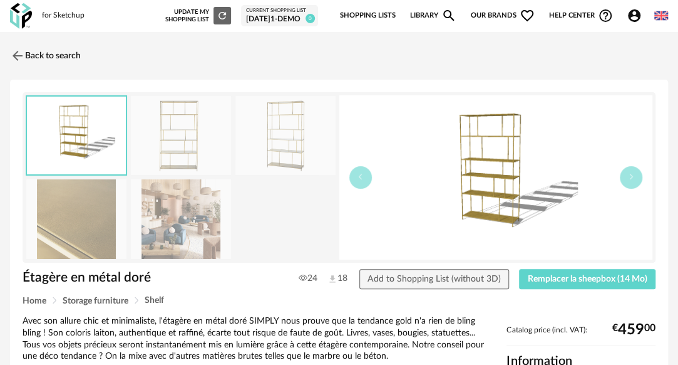
click at [46, 48] on link "Back to search" at bounding box center [45, 56] width 71 height 28
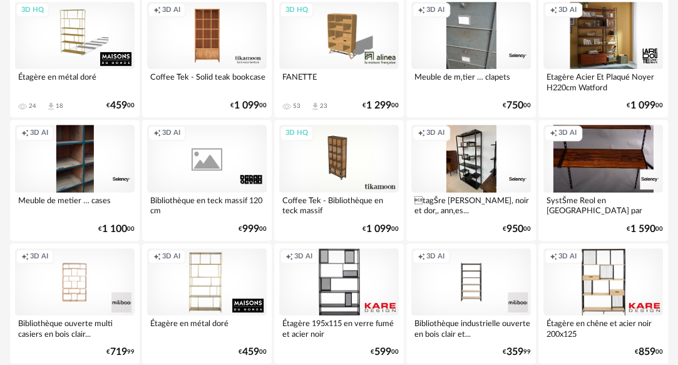
scroll to position [313, 0]
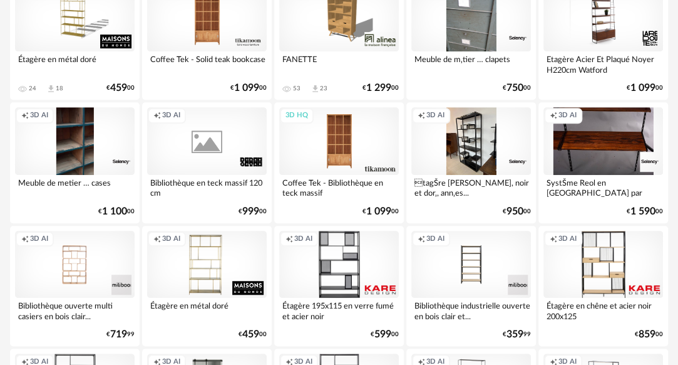
click at [344, 141] on div "3D HQ" at bounding box center [339, 140] width 120 height 67
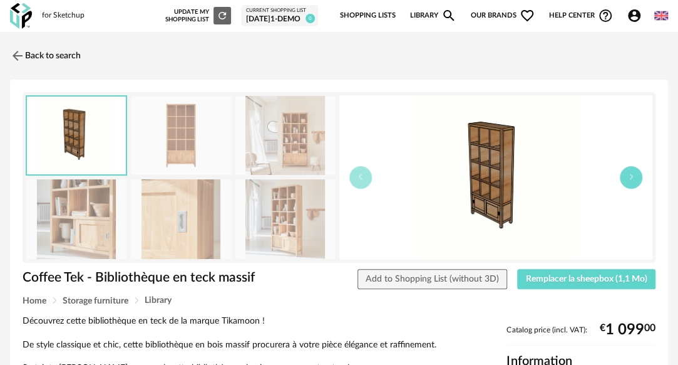
click at [634, 183] on button "button" at bounding box center [631, 177] width 23 height 23
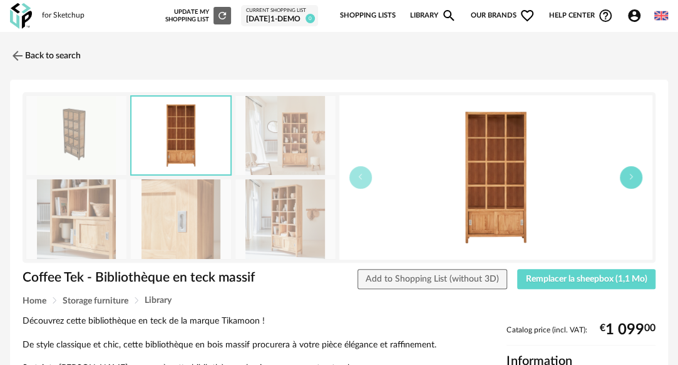
click at [634, 183] on button "button" at bounding box center [631, 177] width 23 height 23
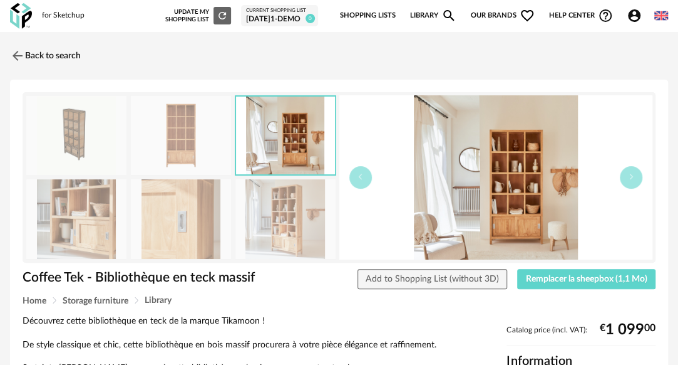
click at [522, 187] on img at bounding box center [496, 177] width 314 height 164
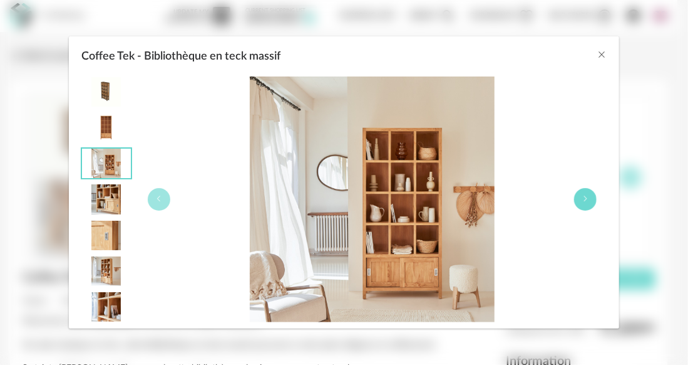
click at [585, 202] on button "Coffee Tek - Bibliothèque en teck massif" at bounding box center [585, 199] width 23 height 23
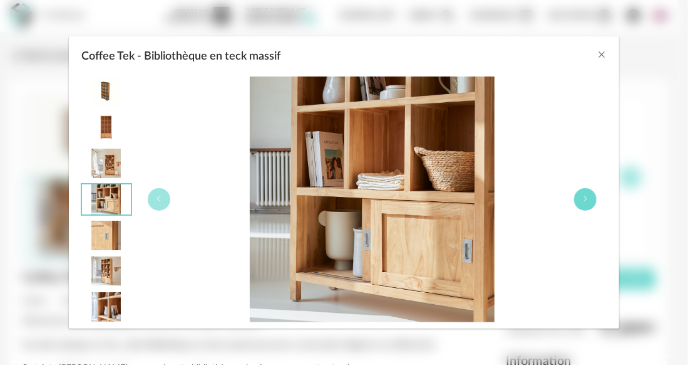
click at [585, 202] on button "Coffee Tek - Bibliothèque en teck massif" at bounding box center [585, 199] width 23 height 23
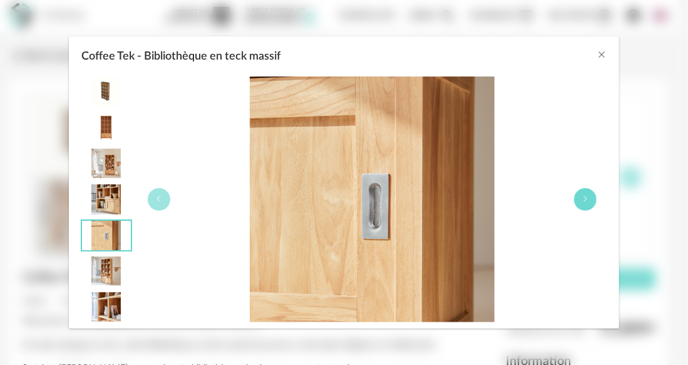
click at [585, 202] on button "Coffee Tek - Bibliothèque en teck massif" at bounding box center [585, 199] width 23 height 23
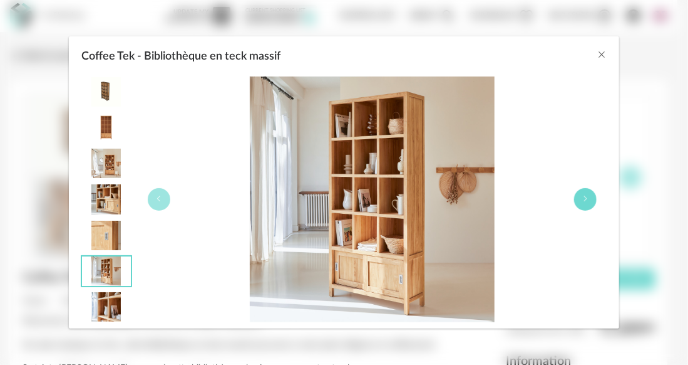
click at [585, 202] on button "Coffee Tek - Bibliothèque en teck massif" at bounding box center [585, 199] width 23 height 23
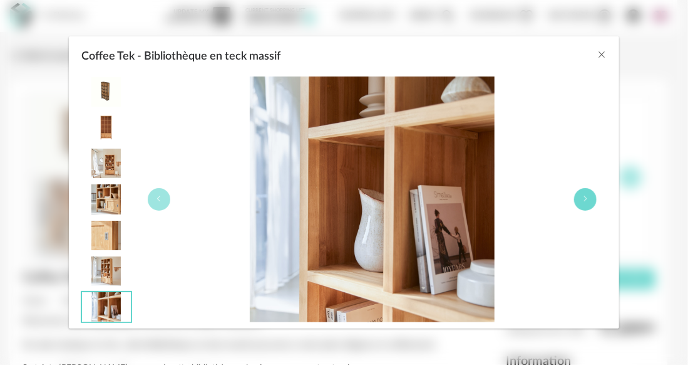
click at [585, 202] on button "Coffee Tek - Bibliothèque en teck massif" at bounding box center [585, 199] width 23 height 23
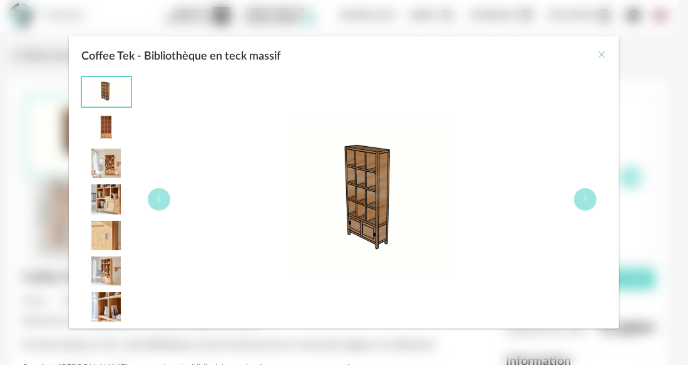
click at [599, 57] on icon "Close" at bounding box center [602, 54] width 10 height 10
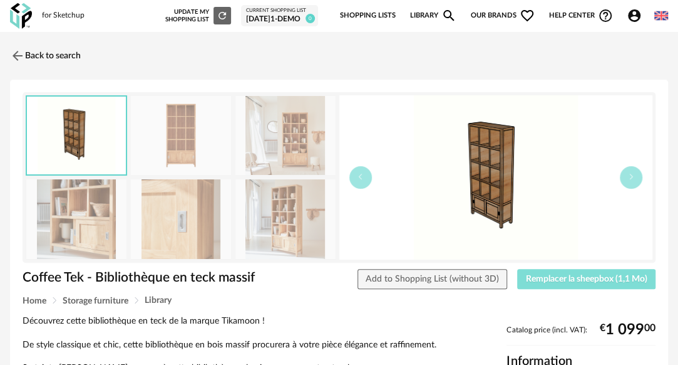
click at [565, 277] on span "Remplacer la sheepbox (1,1 Mo)" at bounding box center [587, 278] width 122 height 9
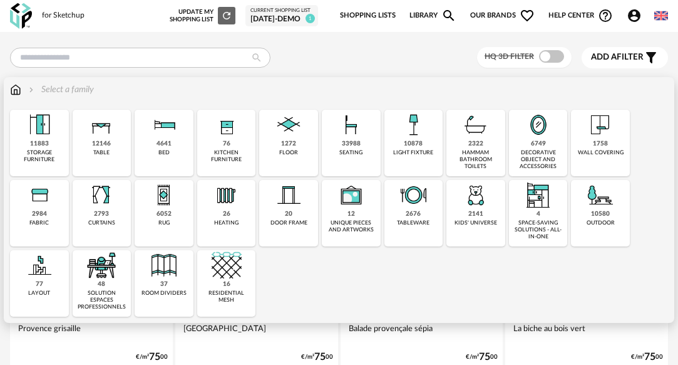
click at [596, 145] on div "1758" at bounding box center [600, 144] width 15 height 8
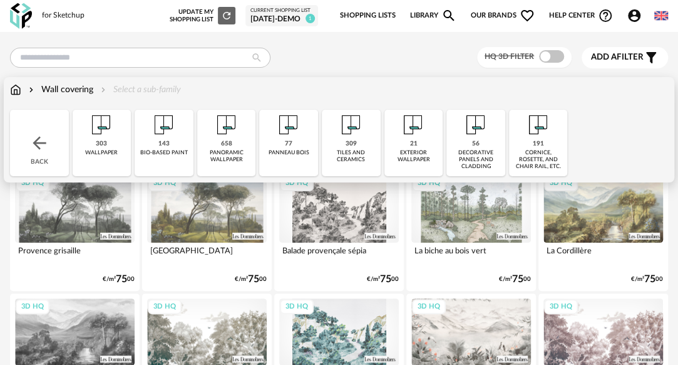
click at [235, 149] on div "panoramic wallpaper" at bounding box center [226, 156] width 51 height 14
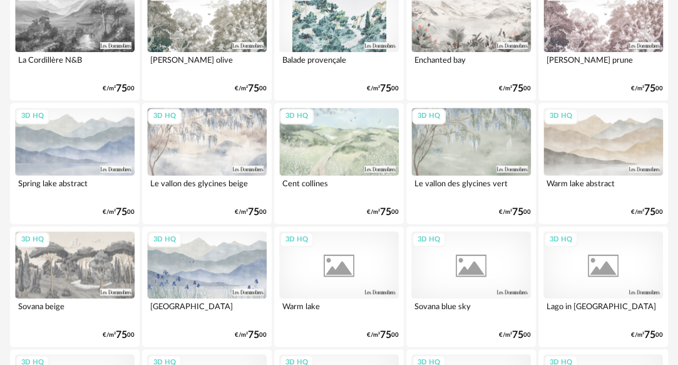
scroll to position [417, 0]
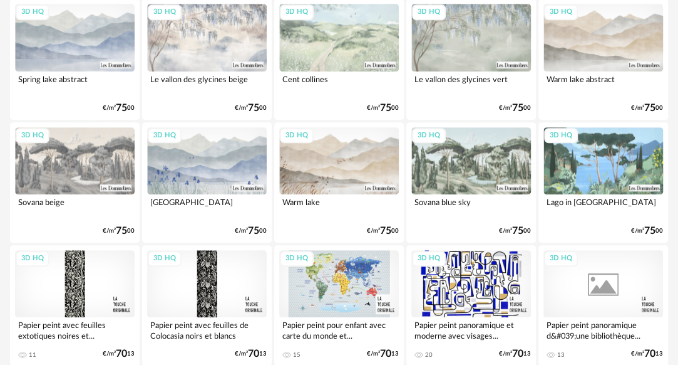
click at [600, 177] on div "3D HQ" at bounding box center [604, 160] width 120 height 67
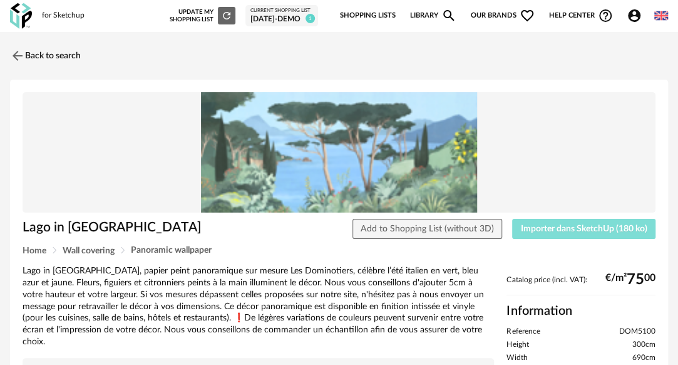
click at [564, 231] on span "Importer dans SketchUp (180 ko)" at bounding box center [584, 228] width 127 height 9
